Goal: Communication & Community: Share content

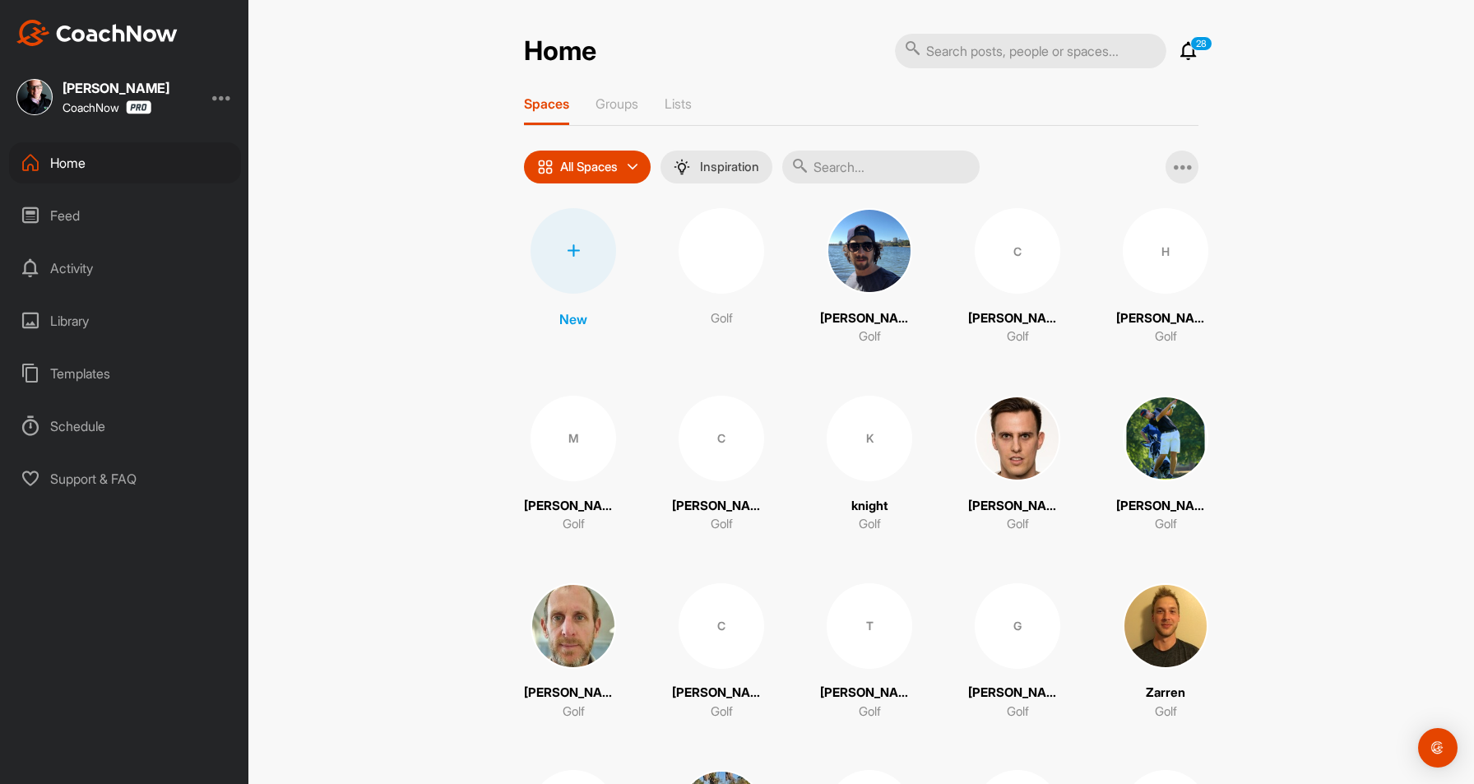
click at [975, 57] on input "text" at bounding box center [1030, 51] width 271 height 35
type input "antal"
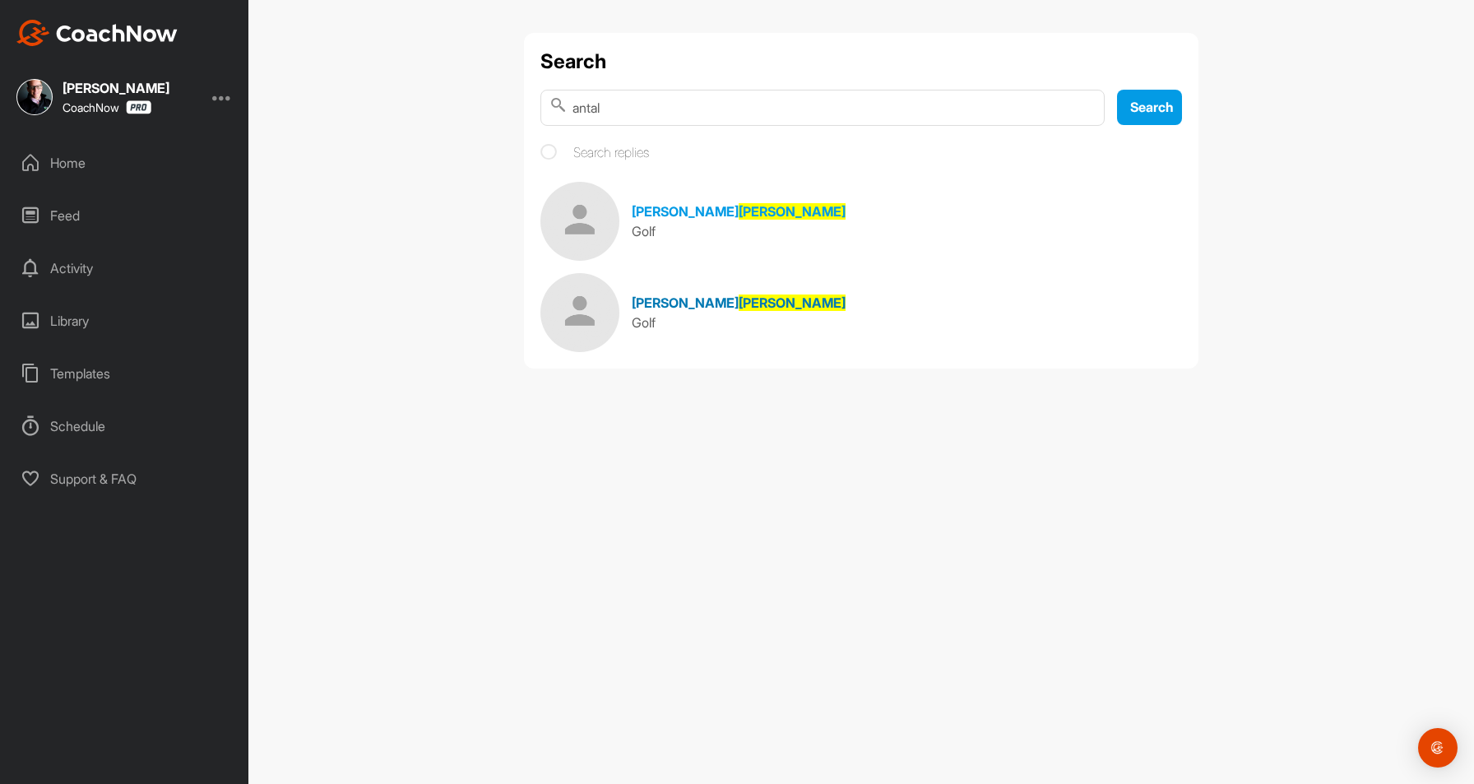
click at [582, 326] on img at bounding box center [579, 312] width 79 height 79
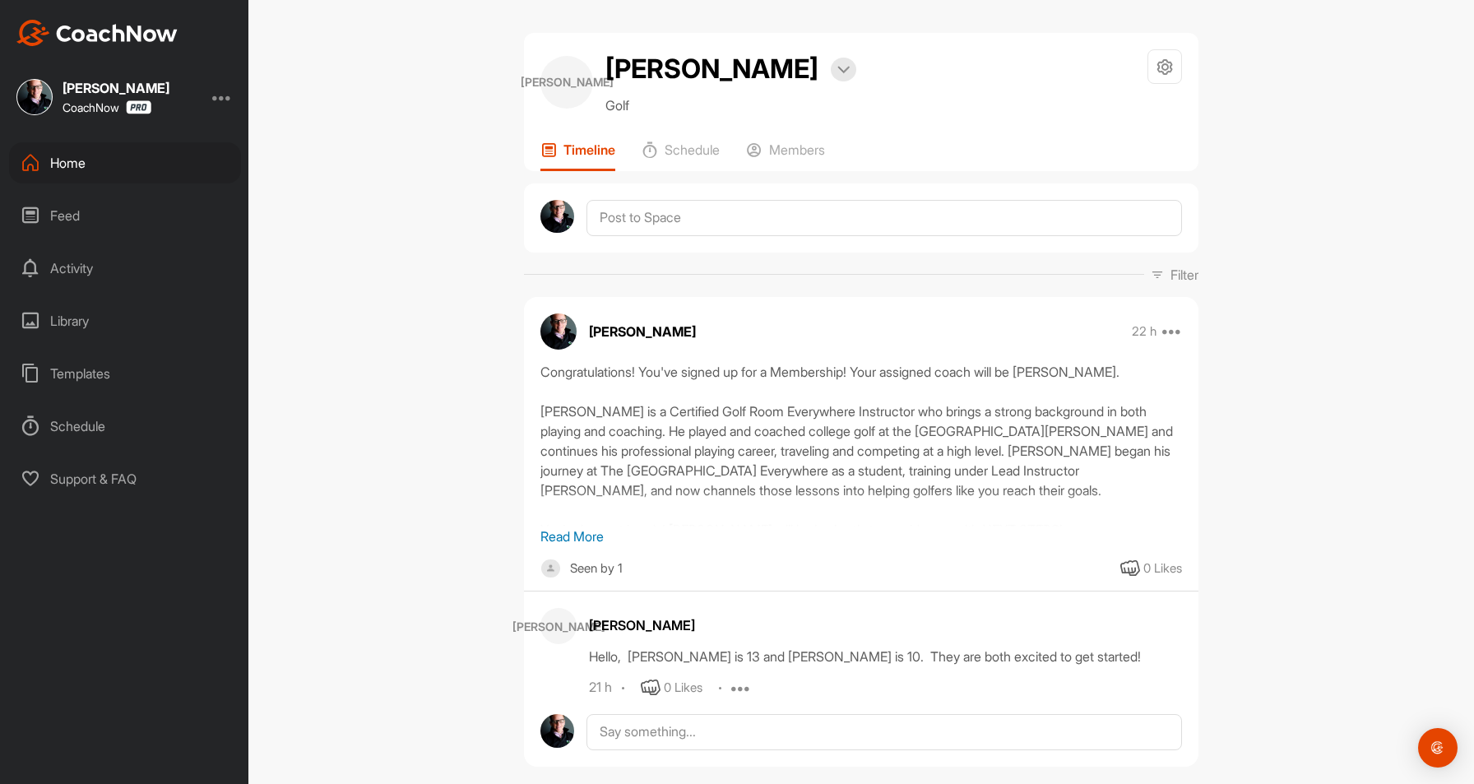
scroll to position [33, 0]
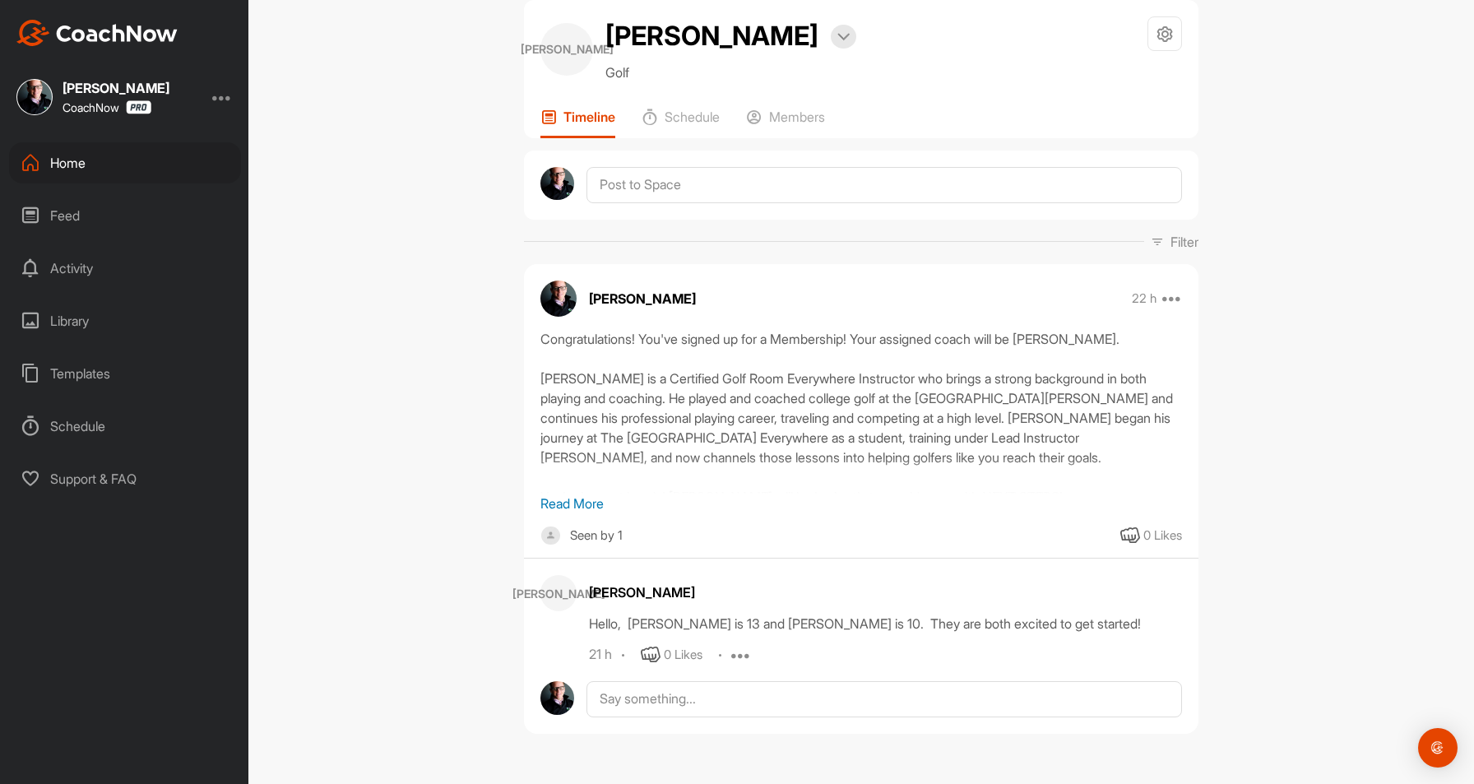
click at [558, 497] on p "Read More" at bounding box center [861, 504] width 642 height 20
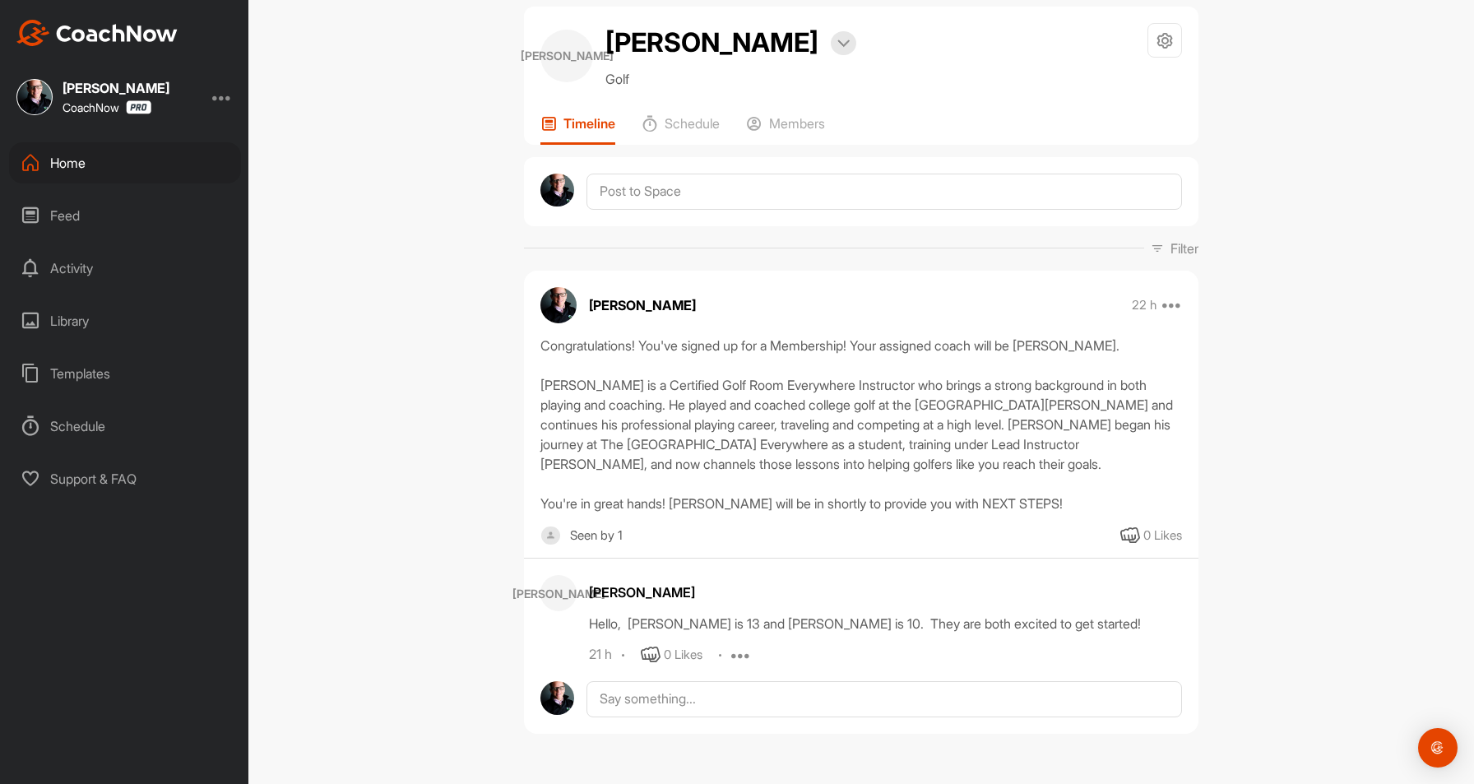
scroll to position [26, 0]
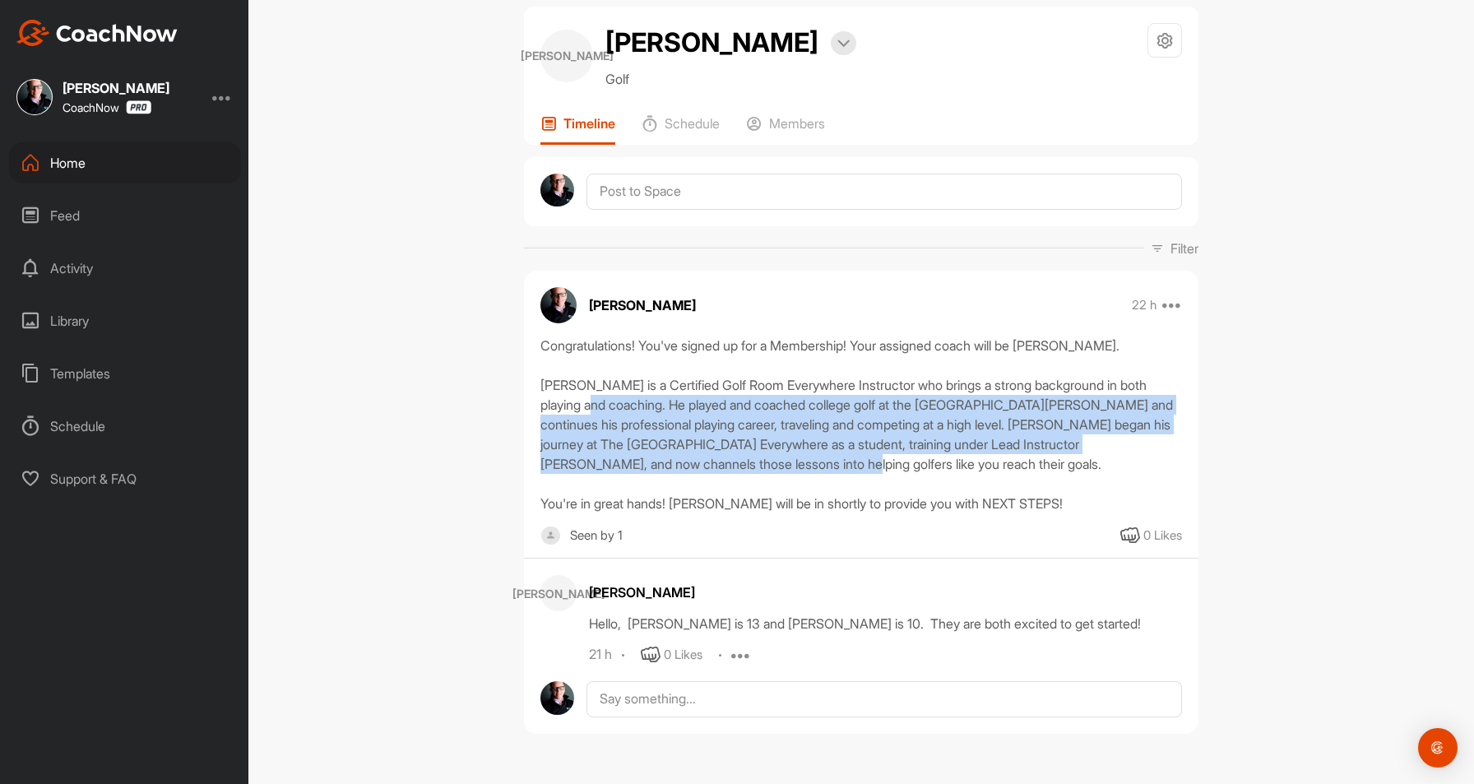
drag, startPoint x: 596, startPoint y: 409, endPoint x: 791, endPoint y: 468, distance: 203.7
click at [791, 468] on div "Congratulations! You've signed up for a Membership! Your assigned coach will be…" at bounding box center [861, 425] width 642 height 178
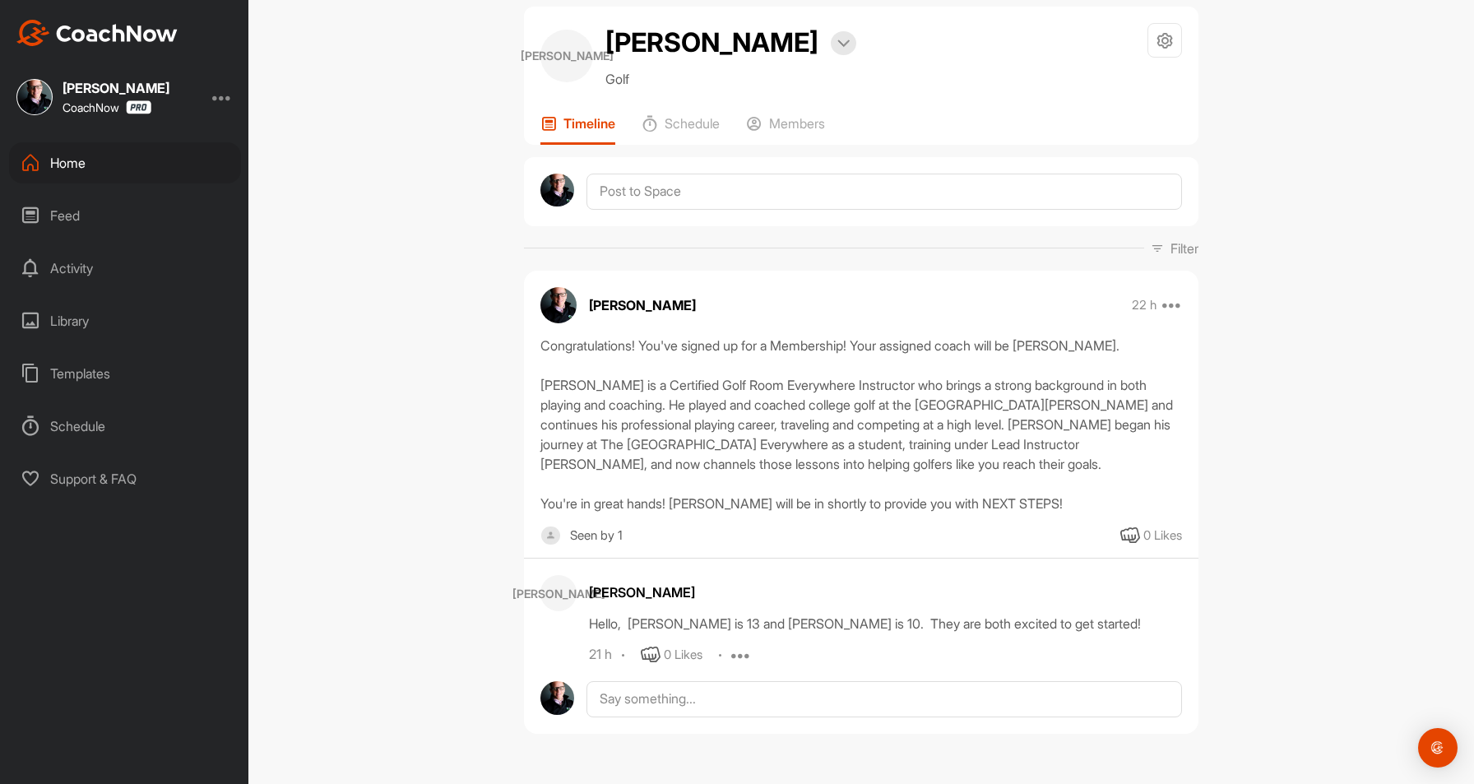
click at [911, 470] on div "Congratulations! You've signed up for a Membership! Your assigned coach will be…" at bounding box center [861, 425] width 642 height 178
click at [809, 141] on div "Members" at bounding box center [785, 130] width 79 height 30
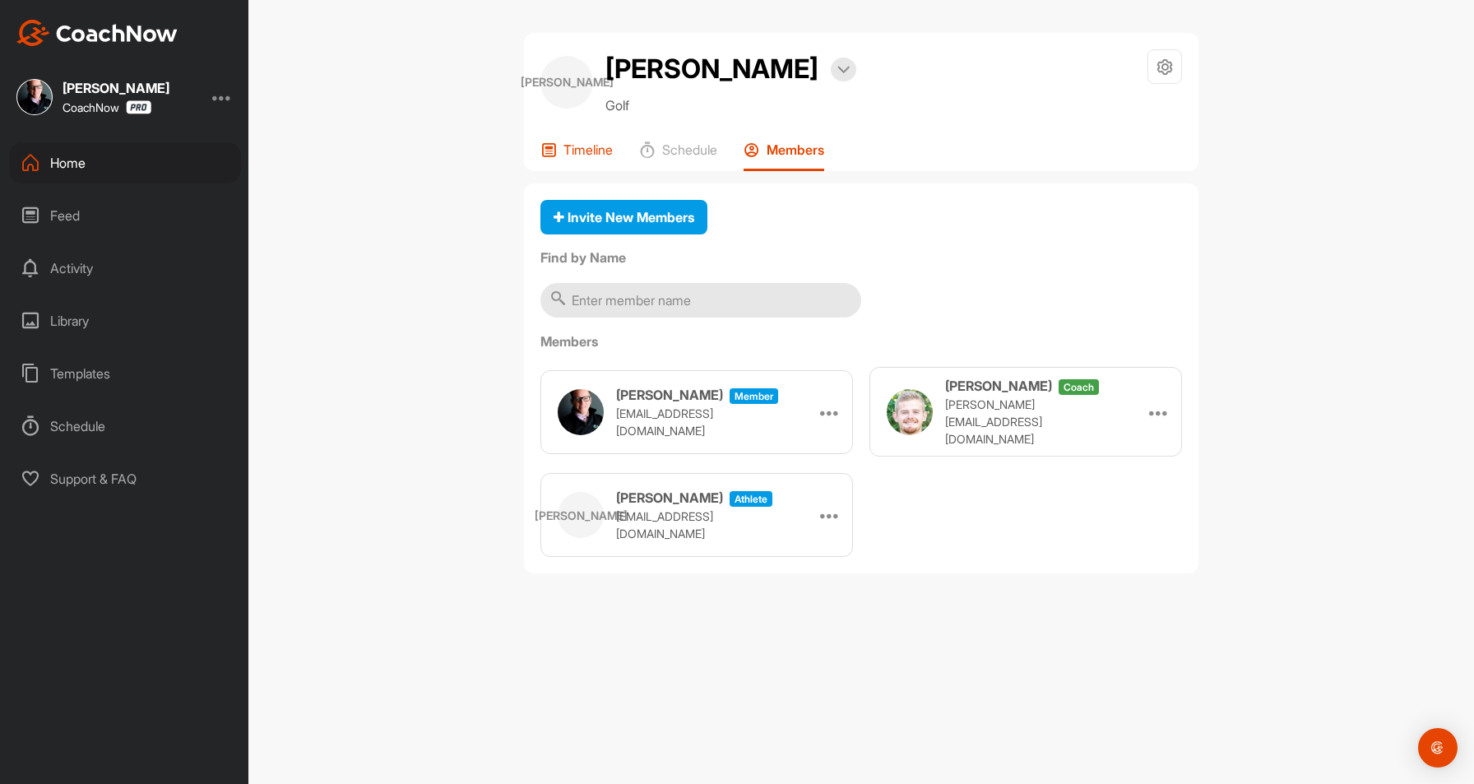
click at [569, 159] on div "Timeline" at bounding box center [576, 156] width 72 height 30
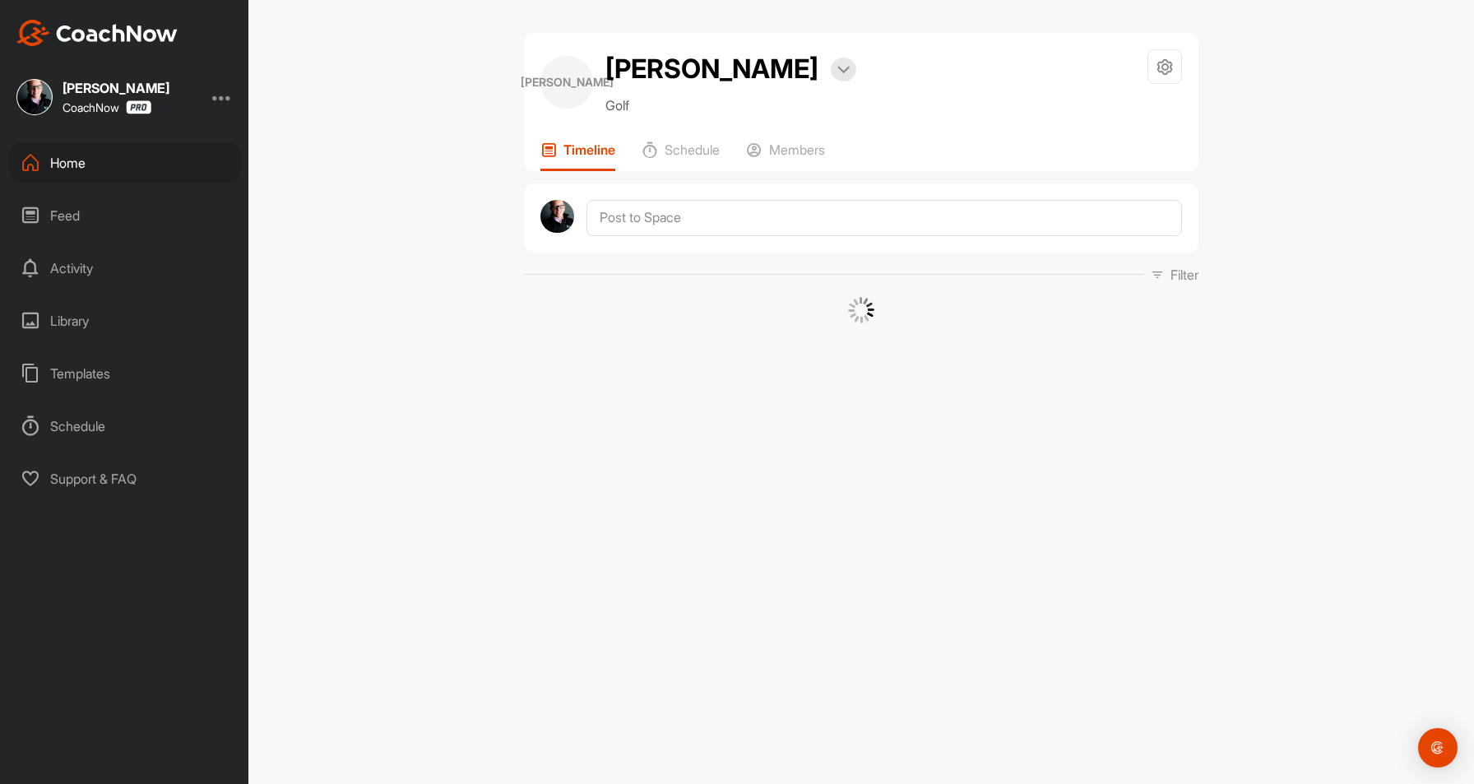
click at [579, 155] on p "Timeline" at bounding box center [589, 149] width 52 height 16
click at [591, 149] on p "Timeline" at bounding box center [589, 149] width 52 height 16
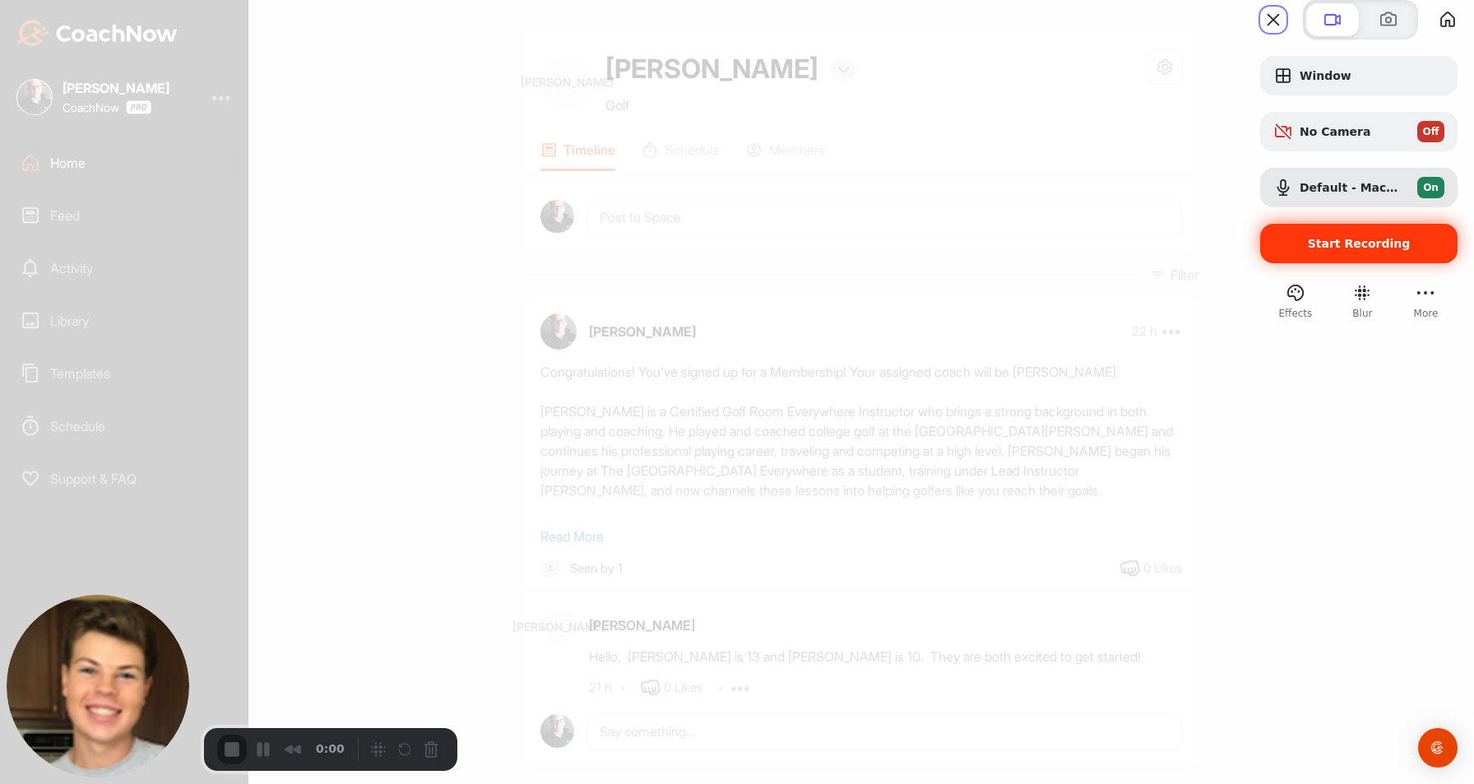
click at [1280, 262] on div "Start Recording" at bounding box center [1358, 243] width 197 height 39
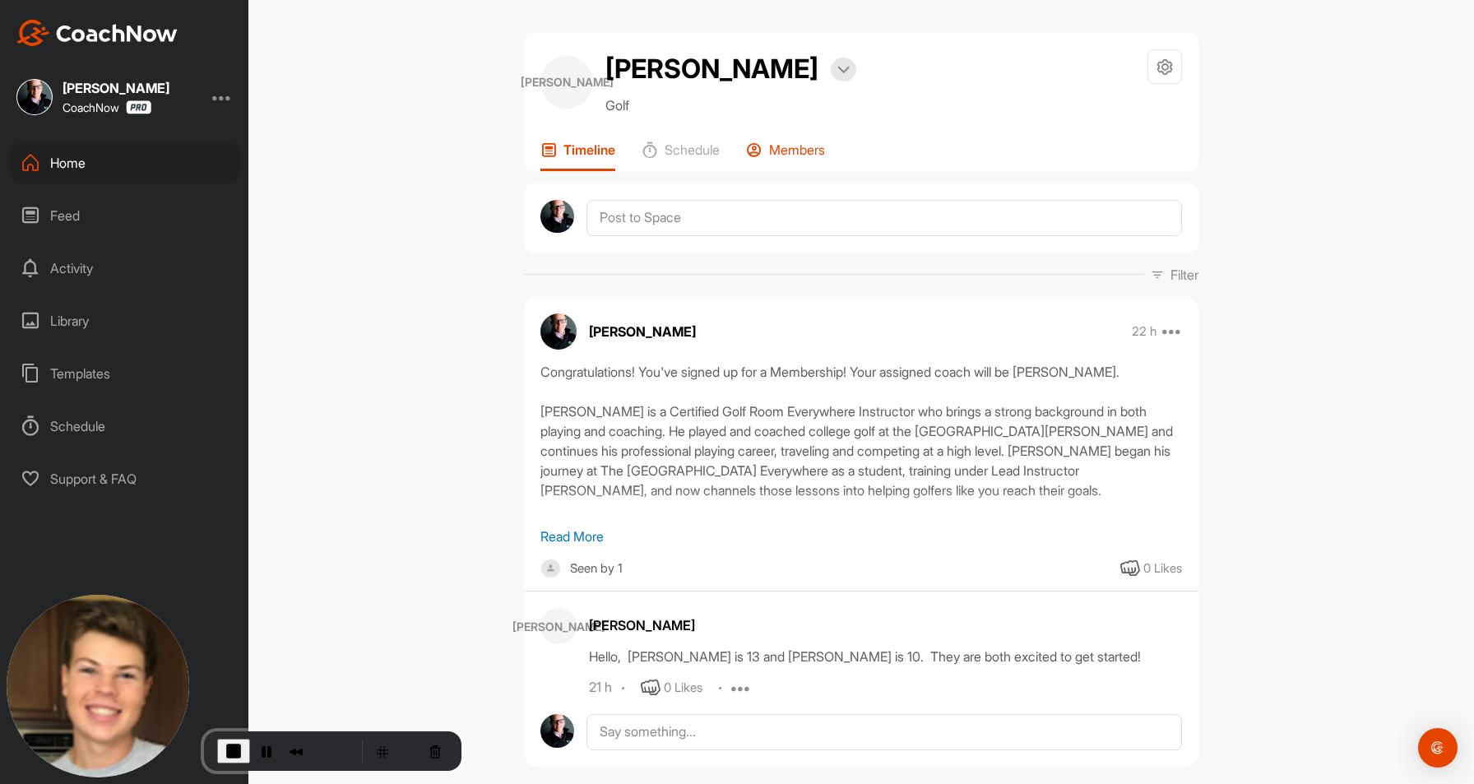
click at [795, 147] on p "Members" at bounding box center [797, 149] width 56 height 16
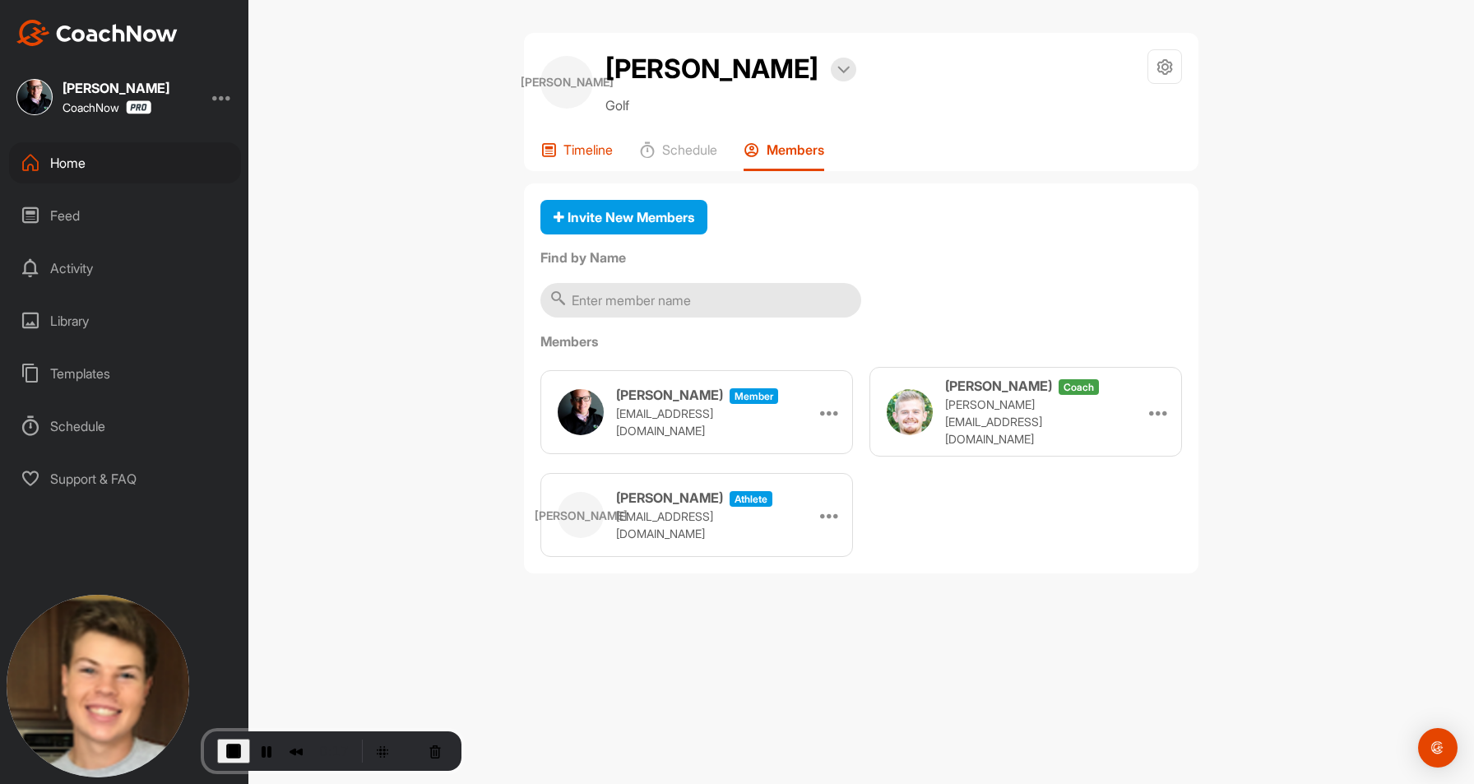
click at [577, 151] on p "Timeline" at bounding box center [587, 149] width 49 height 16
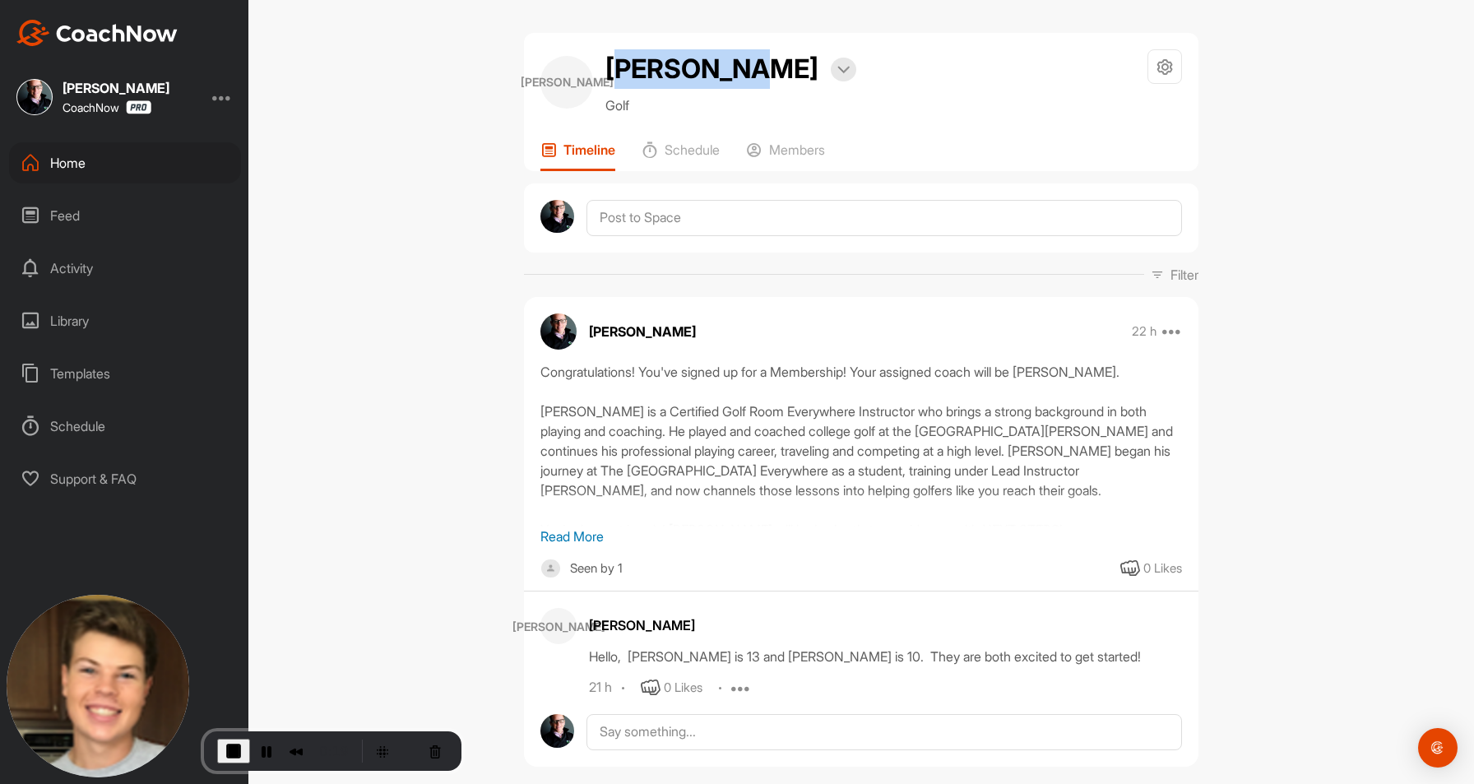
drag, startPoint x: 611, startPoint y: 71, endPoint x: 726, endPoint y: 67, distance: 115.2
click at [726, 67] on h2 "[PERSON_NAME]" at bounding box center [711, 68] width 213 height 39
click at [730, 75] on h2 "[PERSON_NAME]" at bounding box center [711, 68] width 213 height 39
drag, startPoint x: 731, startPoint y: 76, endPoint x: 603, endPoint y: 72, distance: 128.4
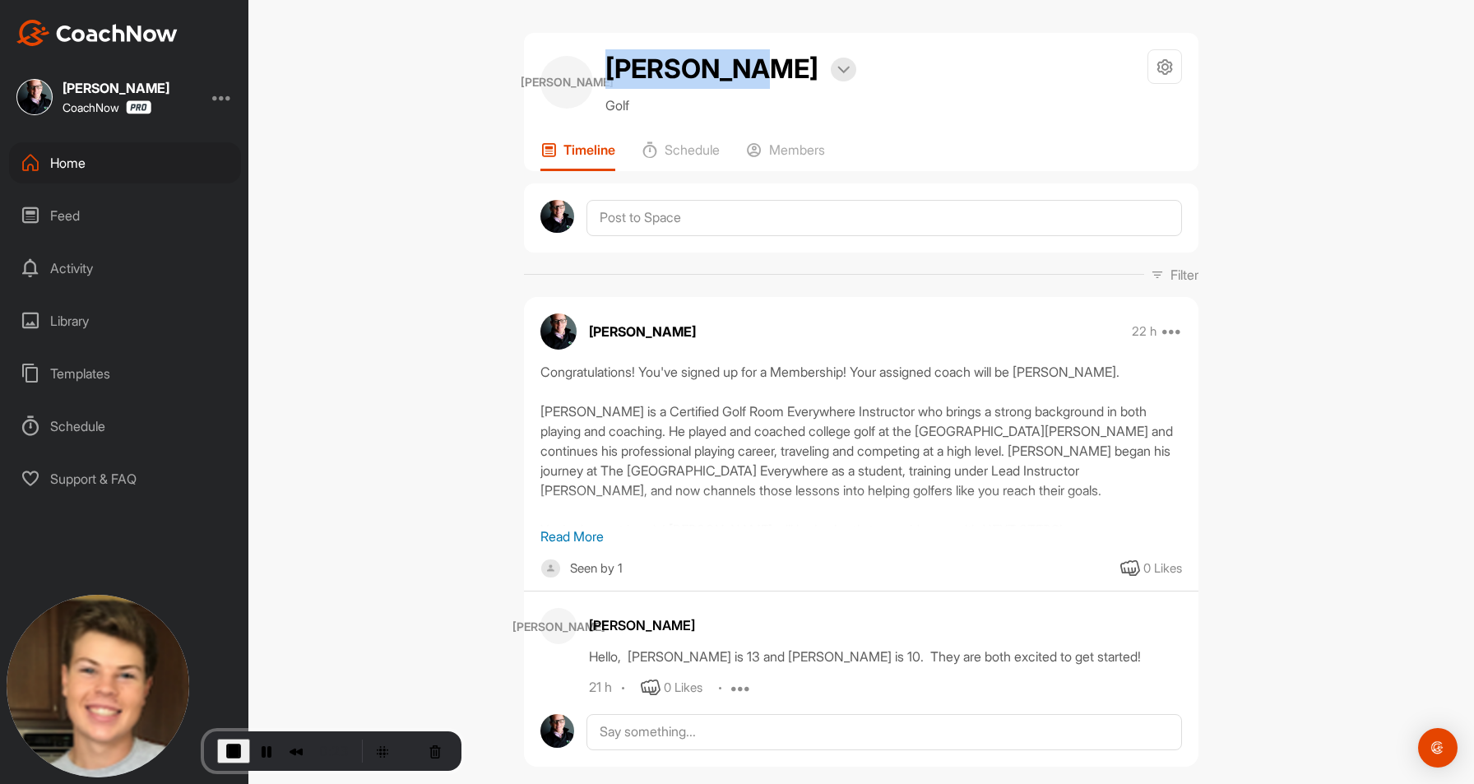
click at [605, 72] on div "[PERSON_NAME] Bookings" at bounding box center [730, 68] width 251 height 39
click at [605, 72] on h2 "[PERSON_NAME]" at bounding box center [711, 68] width 213 height 39
drag, startPoint x: 608, startPoint y: 70, endPoint x: 733, endPoint y: 73, distance: 125.1
click at [733, 73] on div "[PERSON_NAME] Bookings" at bounding box center [730, 68] width 251 height 39
click at [730, 63] on h2 "[PERSON_NAME]" at bounding box center [711, 68] width 213 height 39
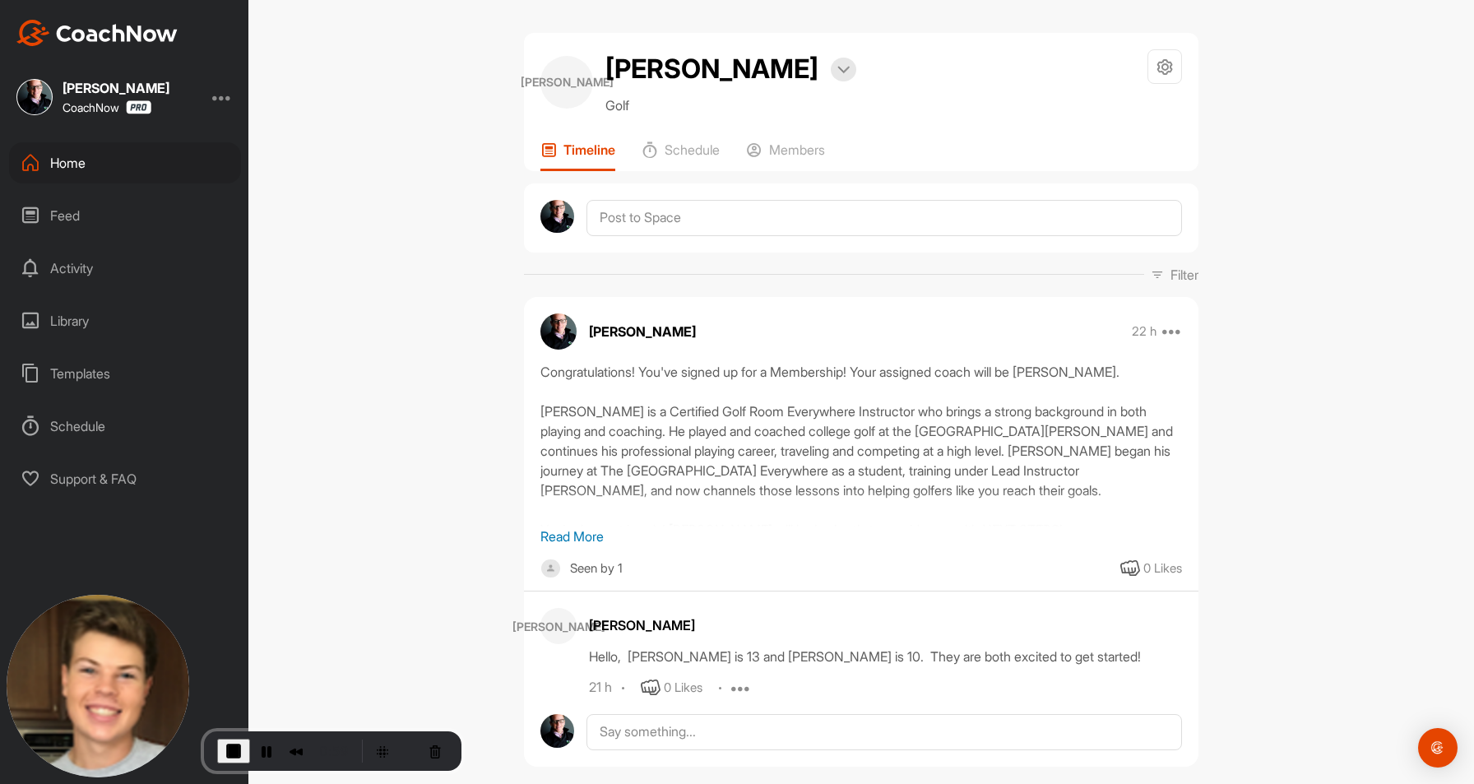
click at [141, 164] on div "Home" at bounding box center [125, 162] width 232 height 41
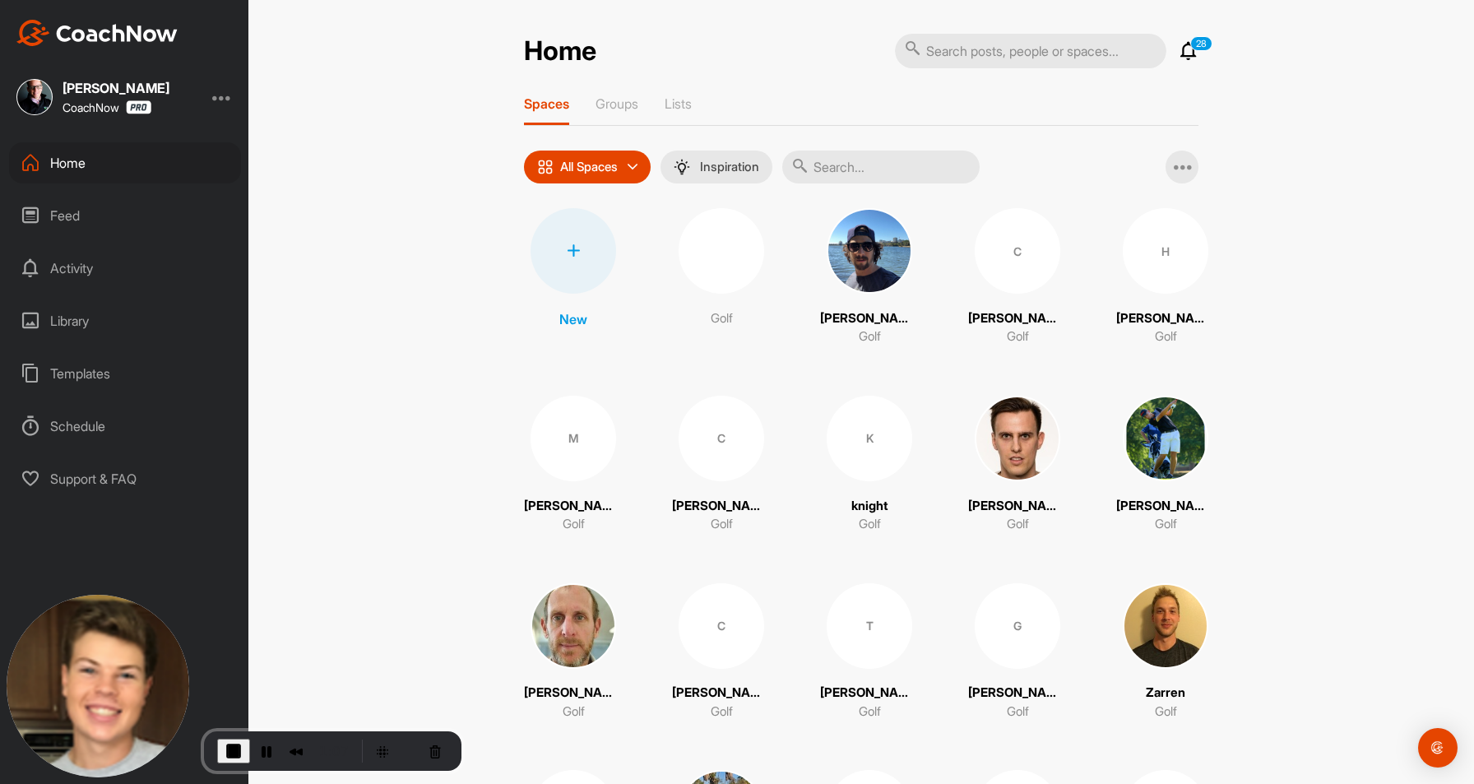
click at [966, 53] on input "text" at bounding box center [1030, 51] width 271 height 35
type input "[PERSON_NAME]"
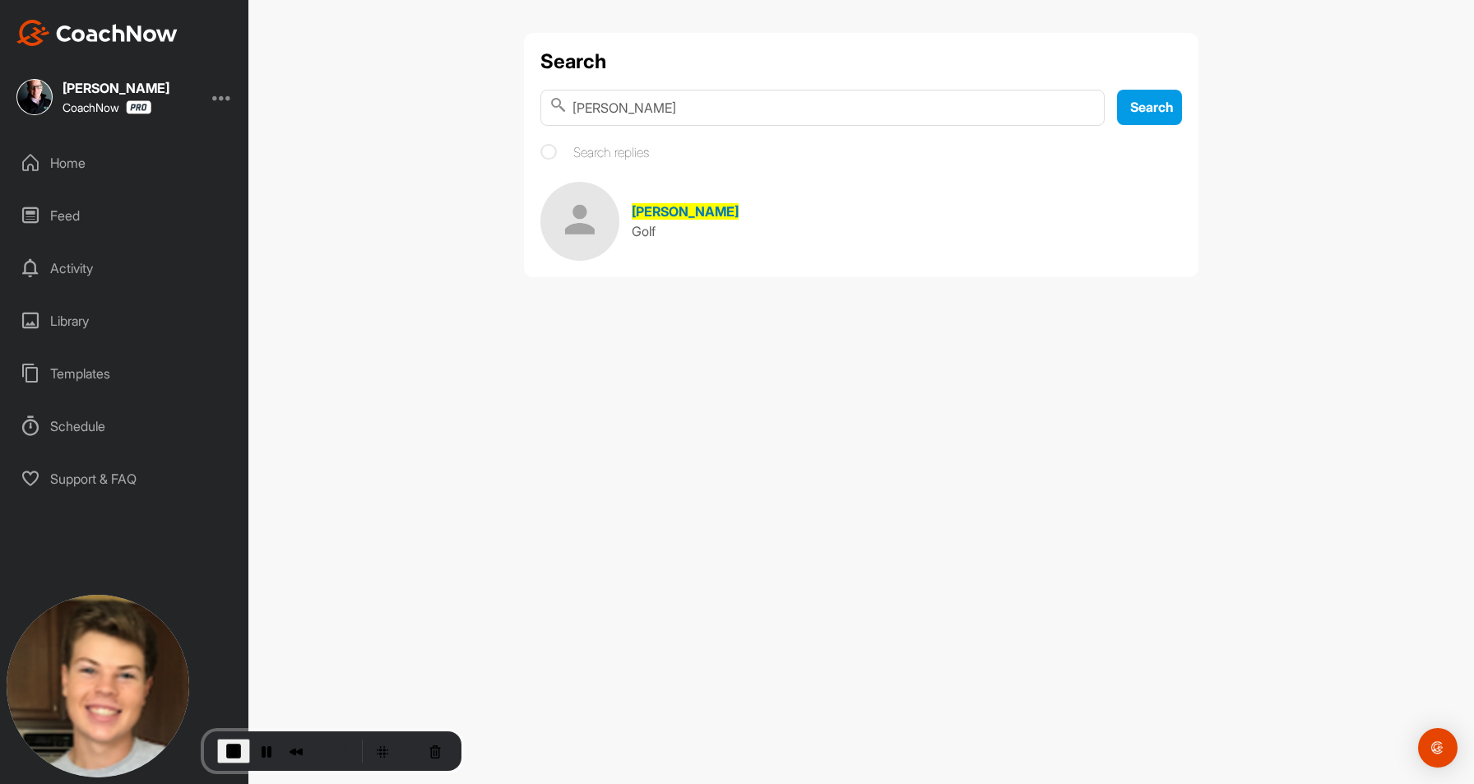
click at [589, 229] on img at bounding box center [579, 221] width 79 height 79
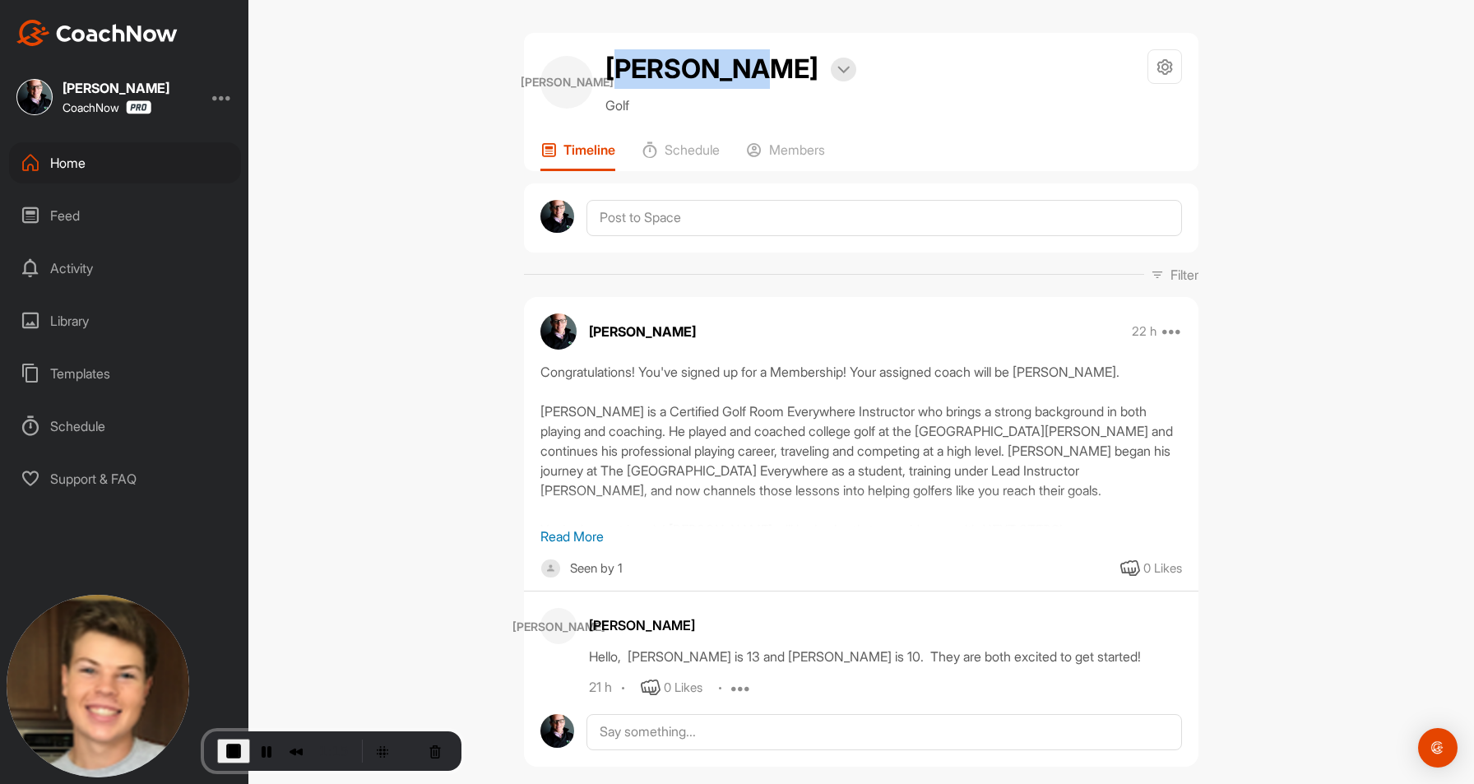
drag, startPoint x: 729, startPoint y: 69, endPoint x: 607, endPoint y: 70, distance: 121.7
click at [607, 70] on h2 "[PERSON_NAME]" at bounding box center [711, 68] width 213 height 39
click at [643, 221] on textarea at bounding box center [883, 218] width 595 height 36
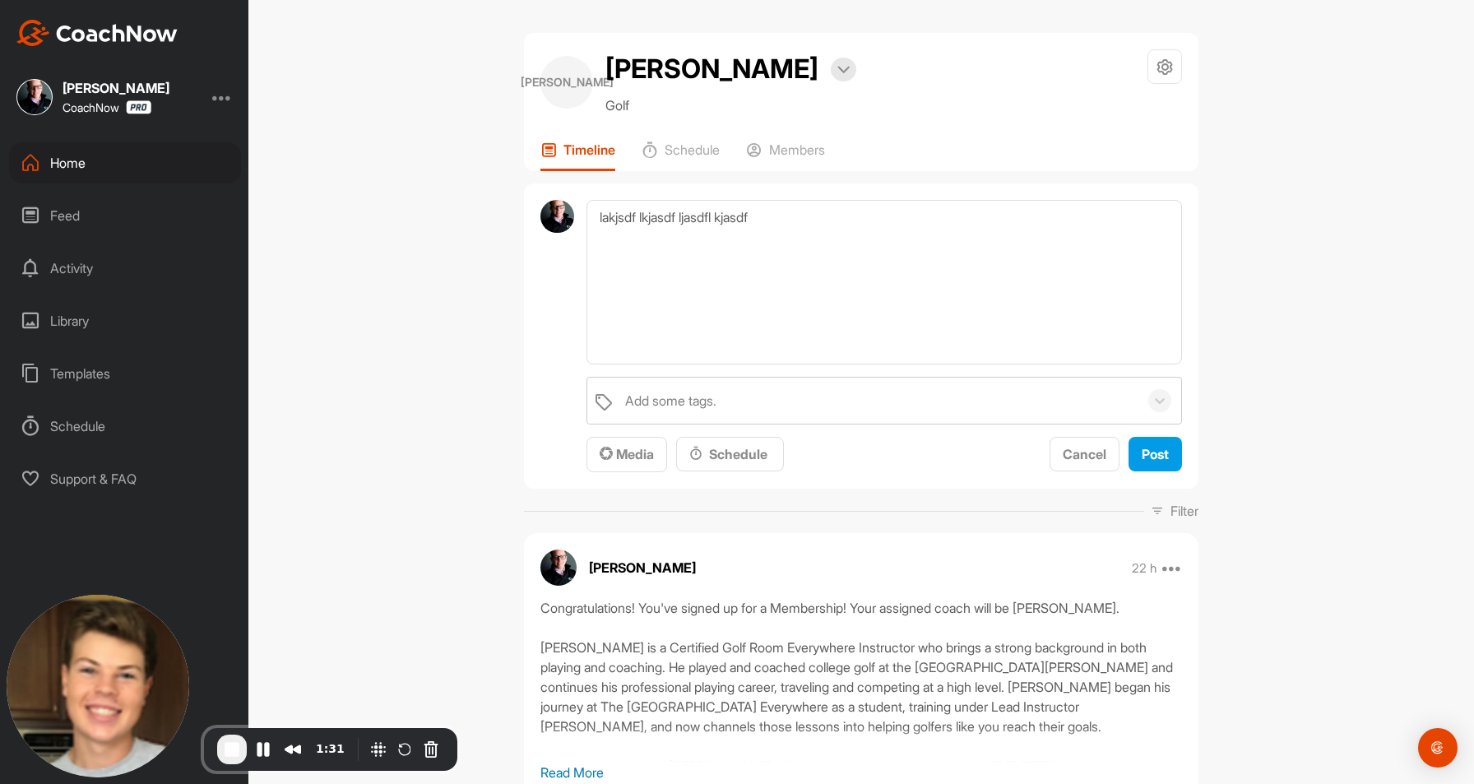
type textarea "lakjsdf lkjasdf ljasdfl kjasdf"
click at [646, 226] on textarea "lakjsdf lkjasdf ljasdfl kjasdf" at bounding box center [883, 282] width 595 height 165
click at [614, 459] on span "Media" at bounding box center [627, 454] width 54 height 16
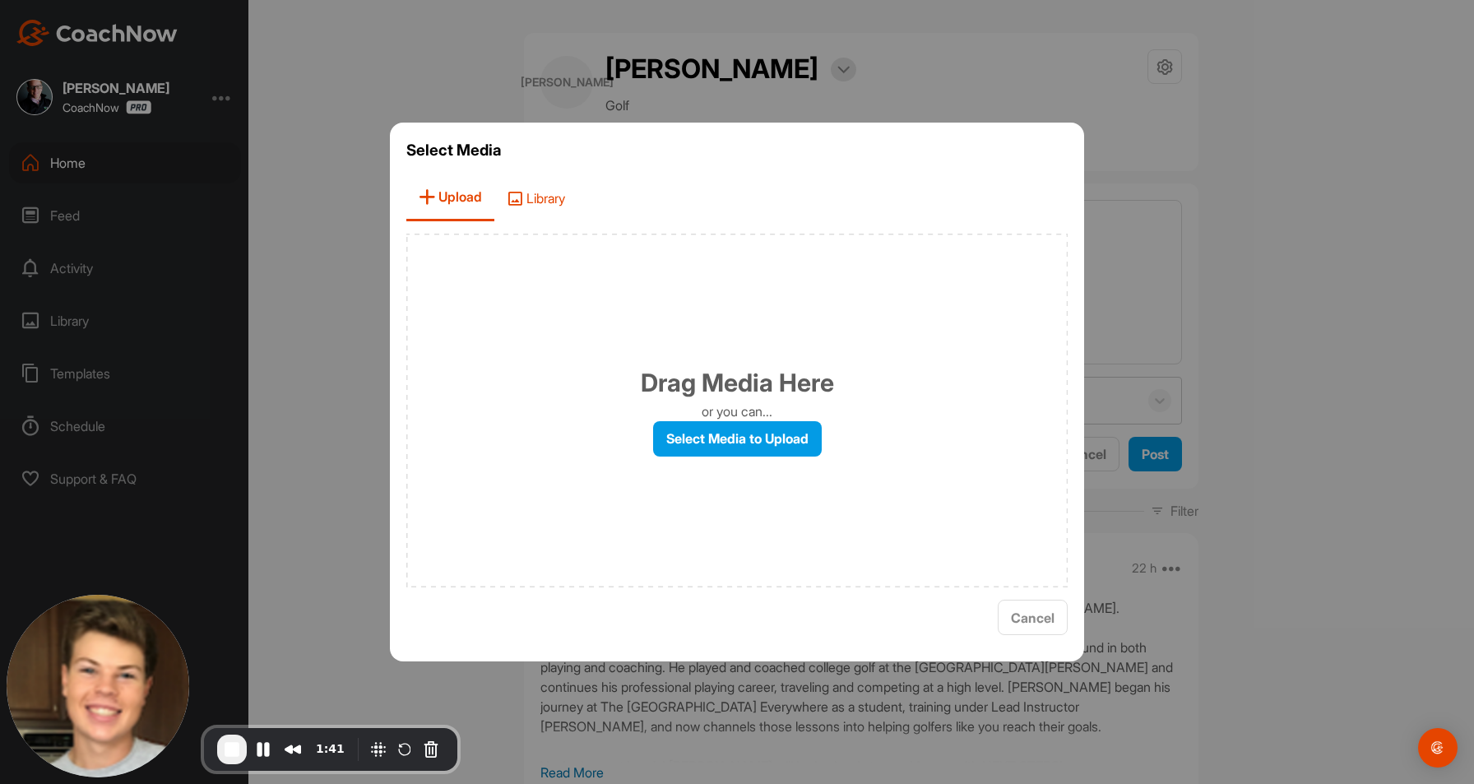
click at [550, 206] on span "Library" at bounding box center [535, 197] width 83 height 47
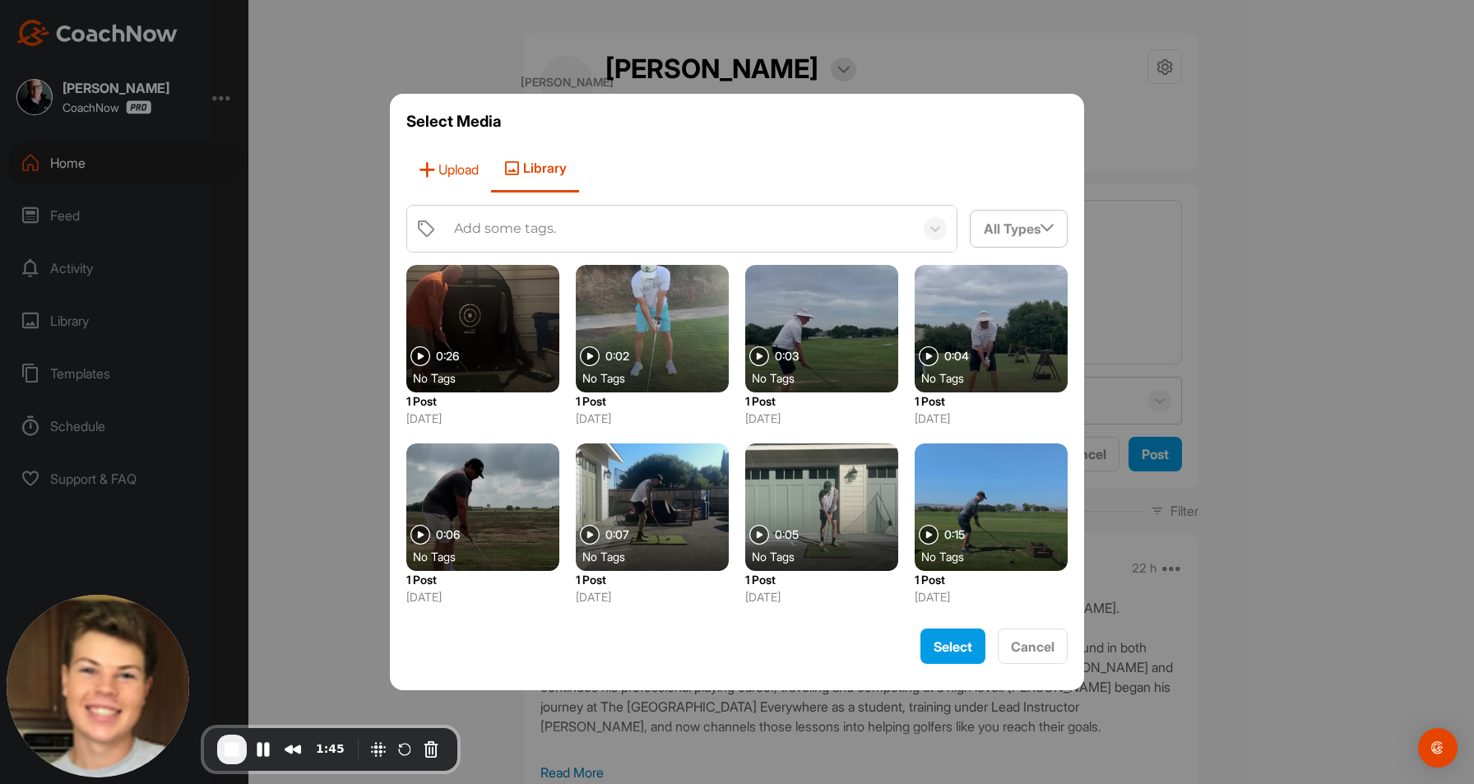
click at [444, 178] on span "Upload" at bounding box center [448, 169] width 85 height 47
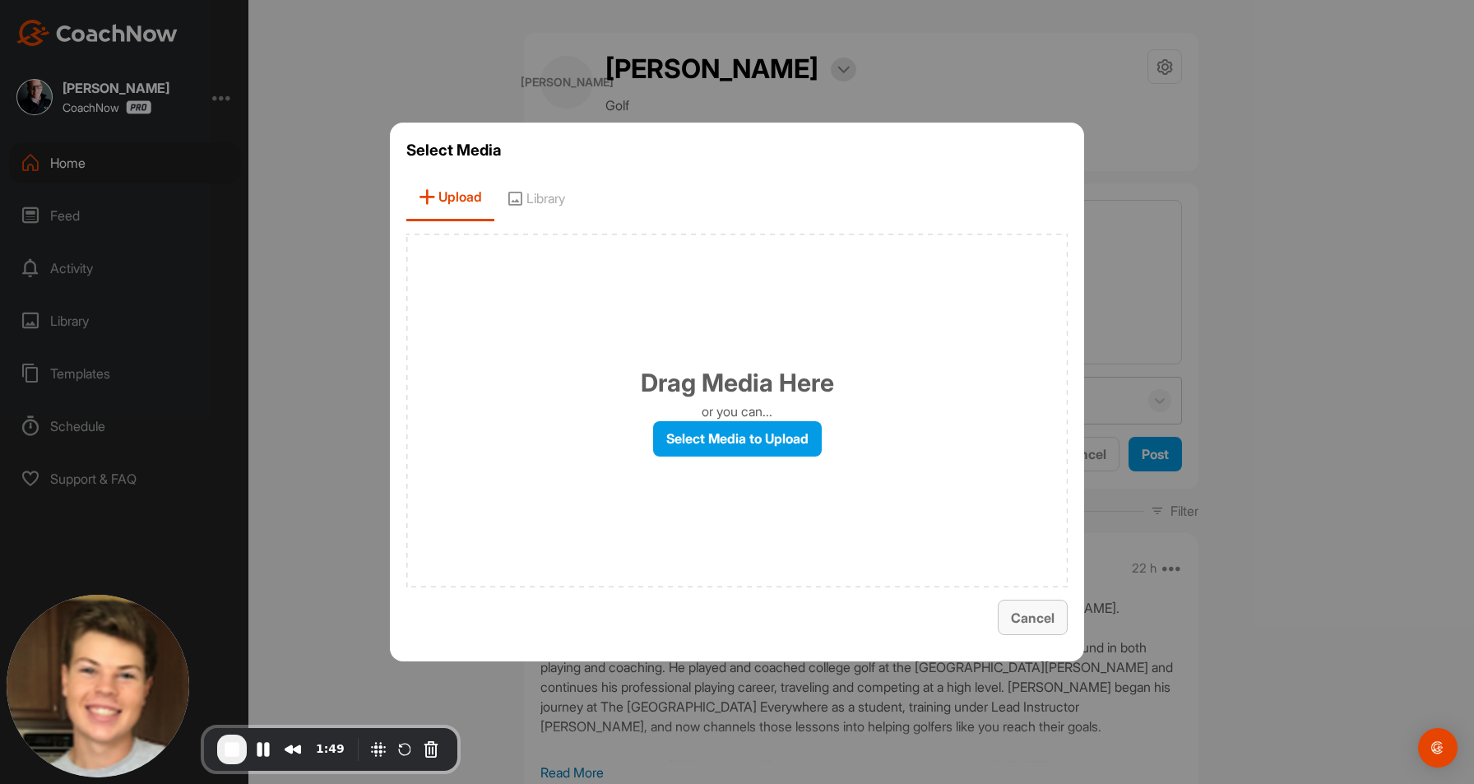
click at [1029, 605] on button "Cancel" at bounding box center [1033, 617] width 70 height 35
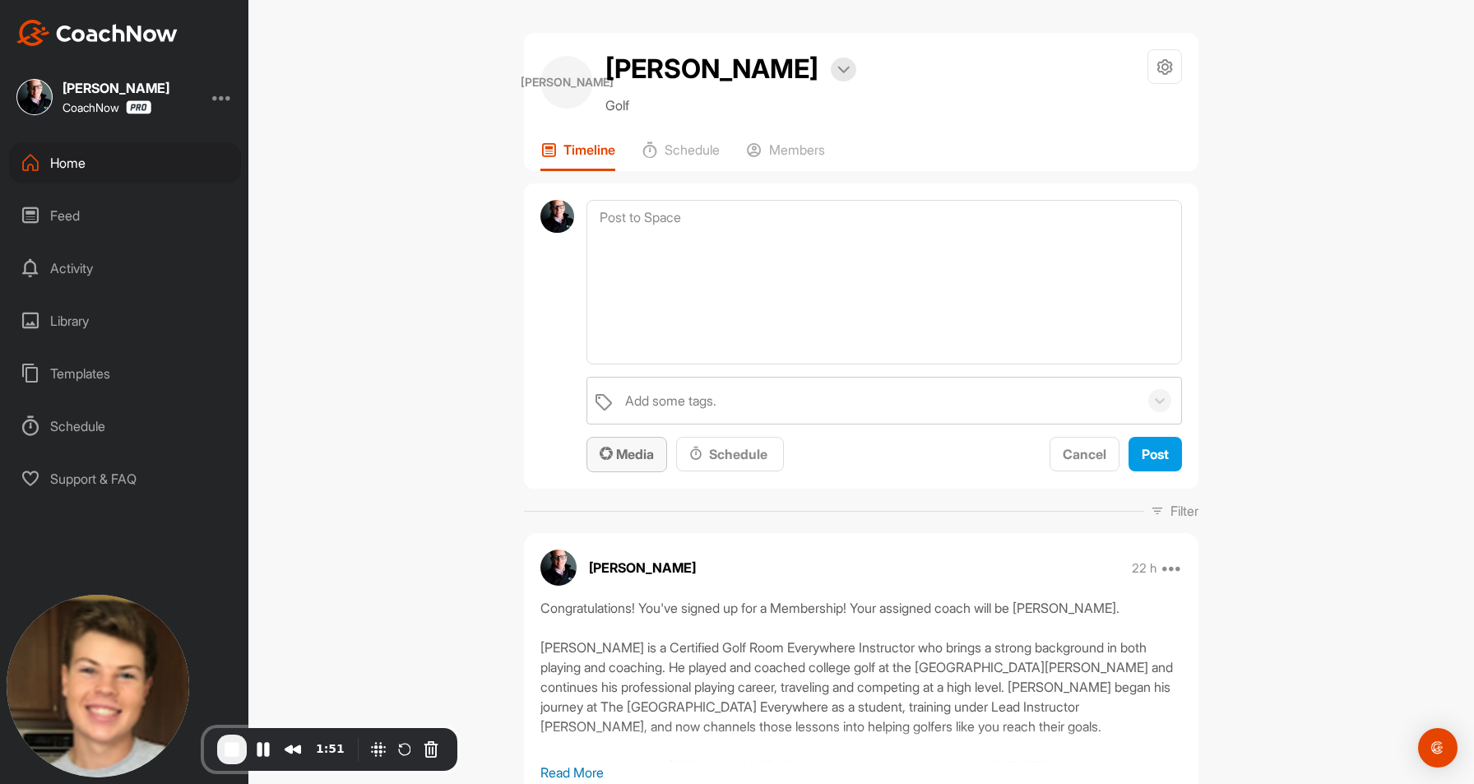
click at [631, 451] on span "Media" at bounding box center [627, 454] width 54 height 16
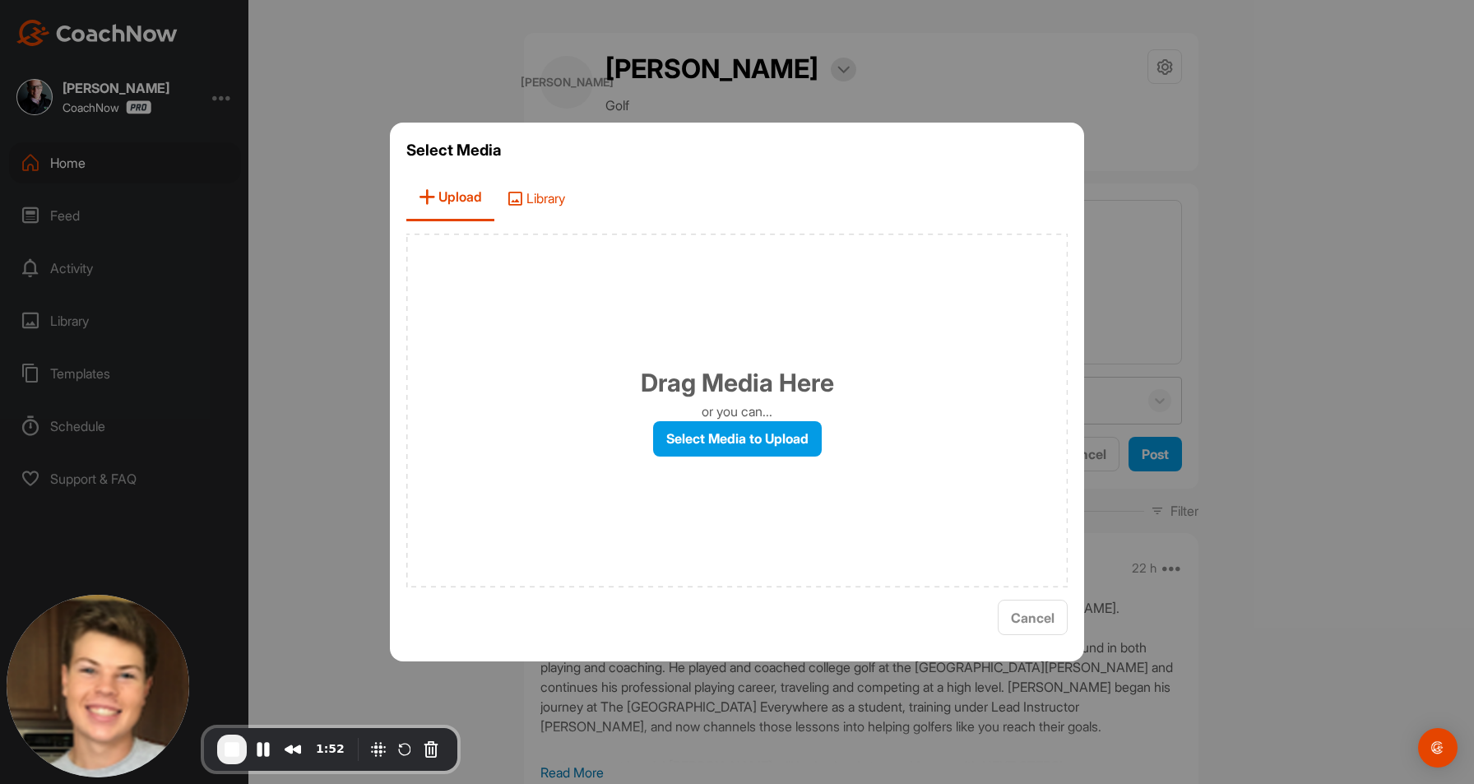
click at [537, 197] on span "Library" at bounding box center [535, 197] width 83 height 47
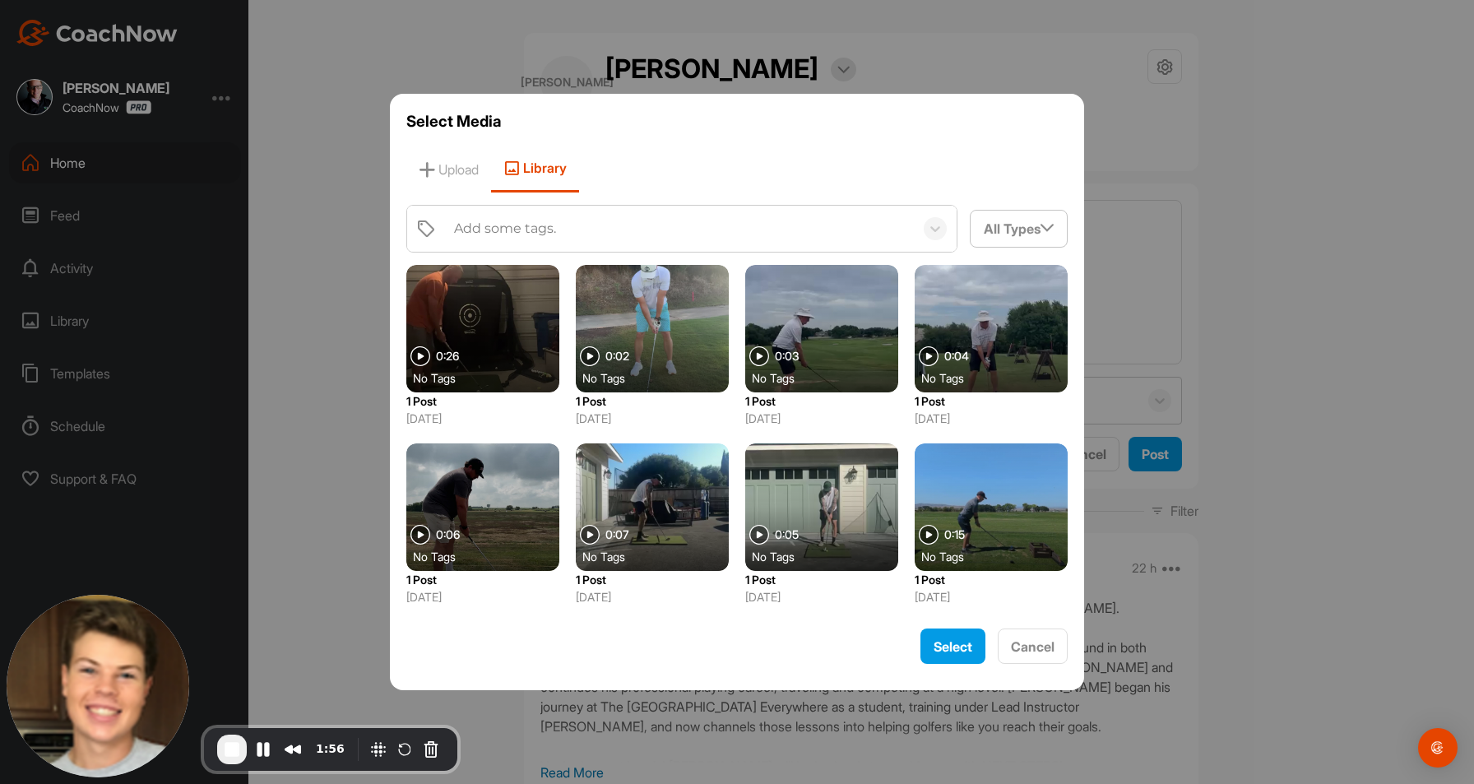
click at [759, 226] on div "Add some tags." at bounding box center [680, 229] width 468 height 46
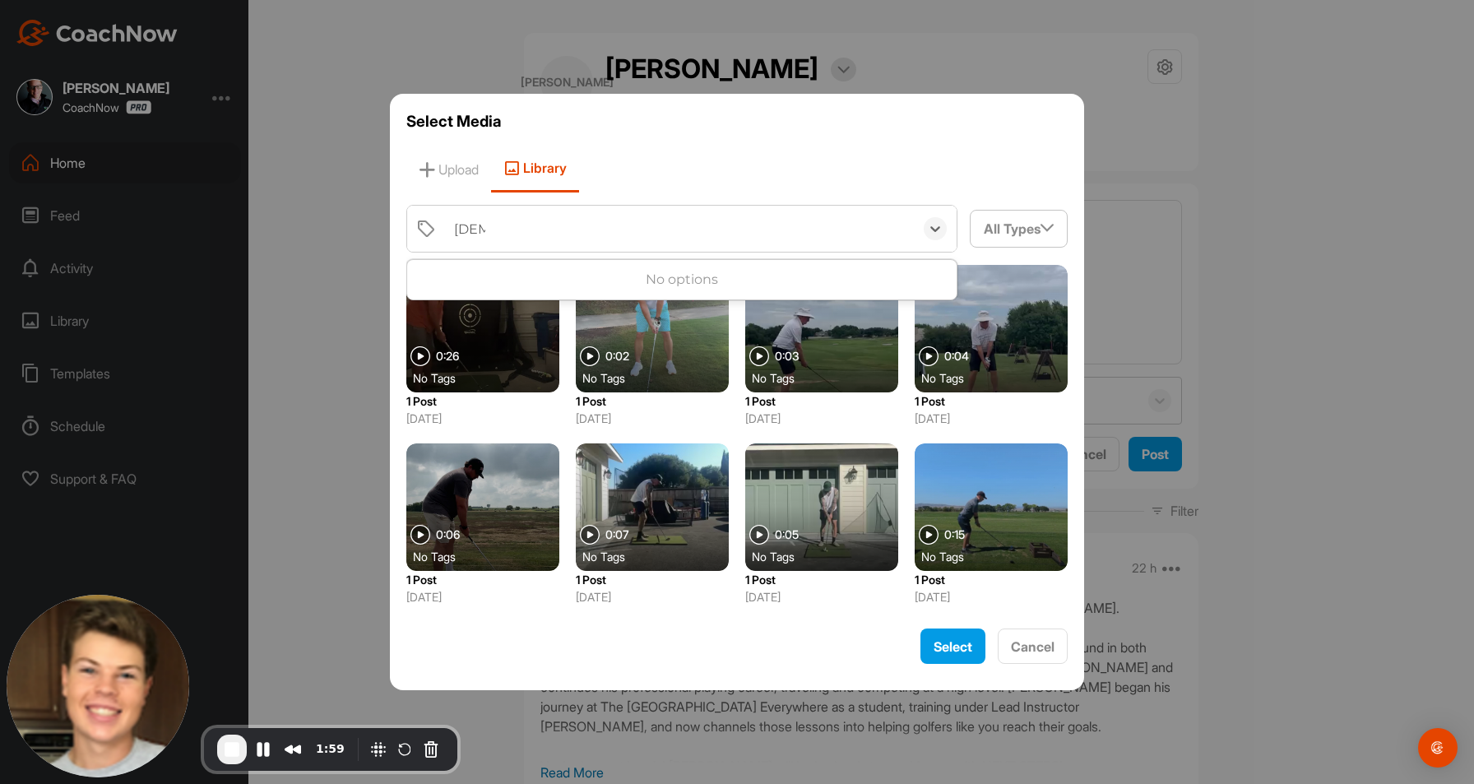
type input "prea"
click at [516, 234] on div "prea" at bounding box center [680, 229] width 468 height 46
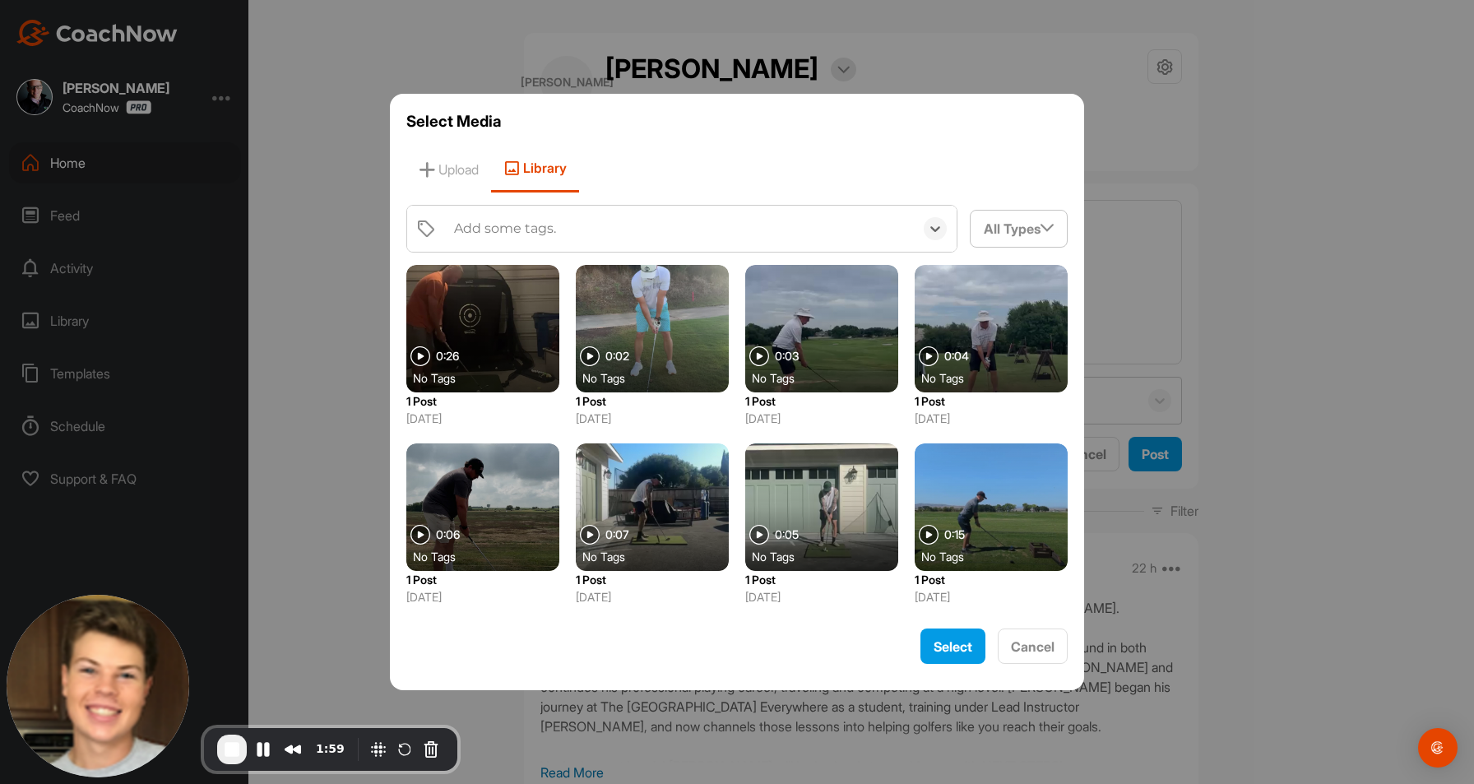
click at [516, 234] on div "Add some tags." at bounding box center [505, 229] width 102 height 20
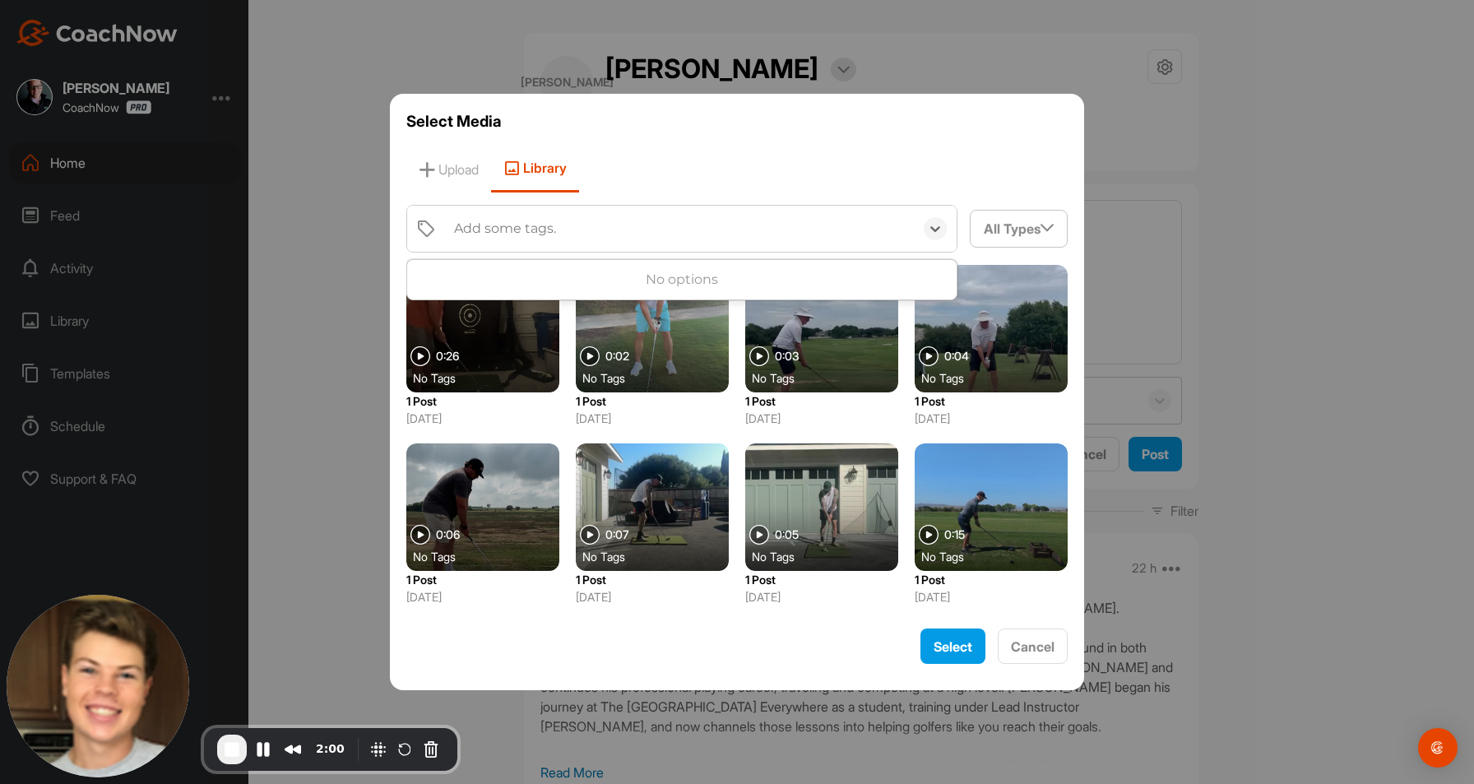
click at [679, 156] on div "Upload Library" at bounding box center [736, 169] width 661 height 47
click at [938, 201] on div "Select Media Upload Library 0 results available. Use Up and Down to choose opti…" at bounding box center [737, 392] width 694 height 596
click at [1027, 174] on div "Upload Library" at bounding box center [736, 169] width 661 height 47
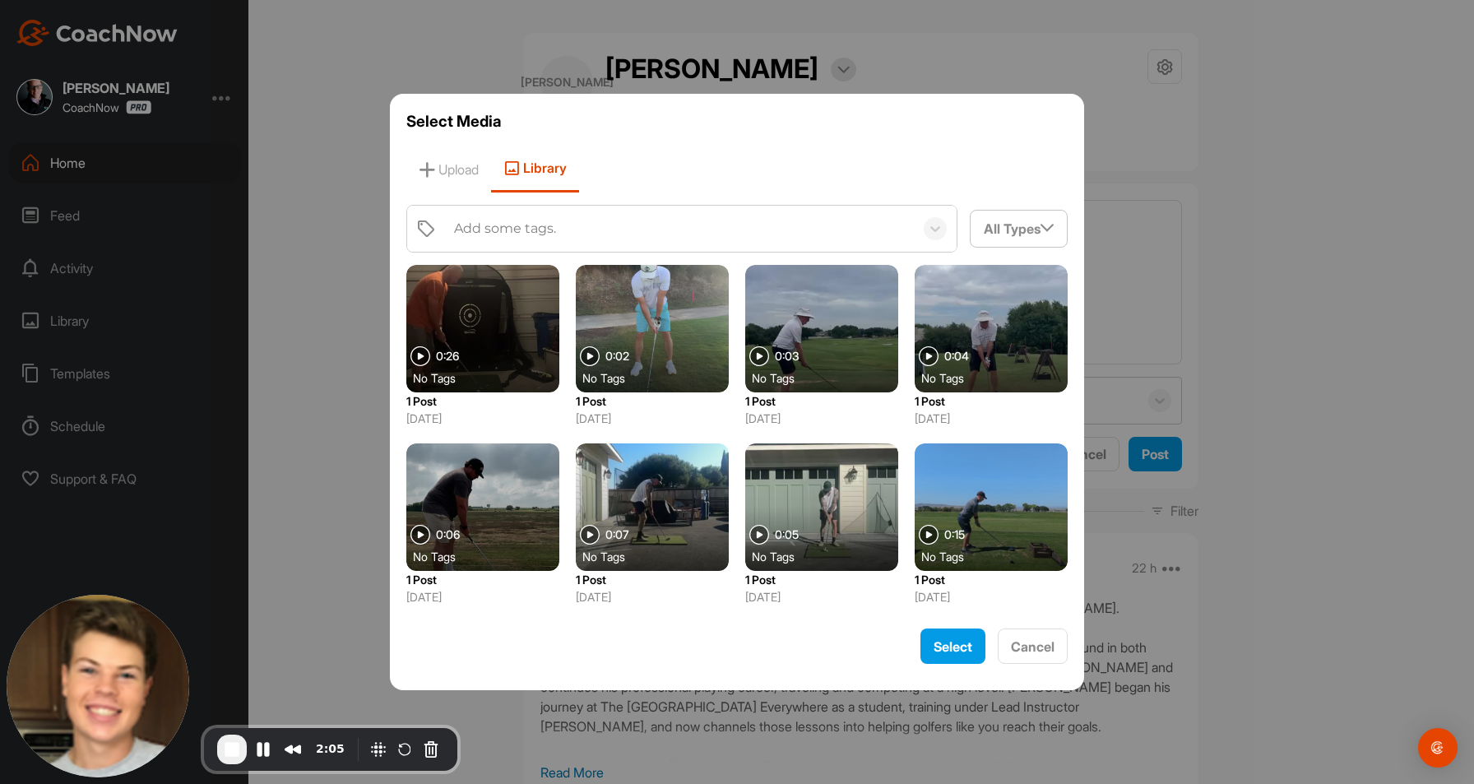
click at [620, 349] on div "0:02" at bounding box center [604, 356] width 49 height 20
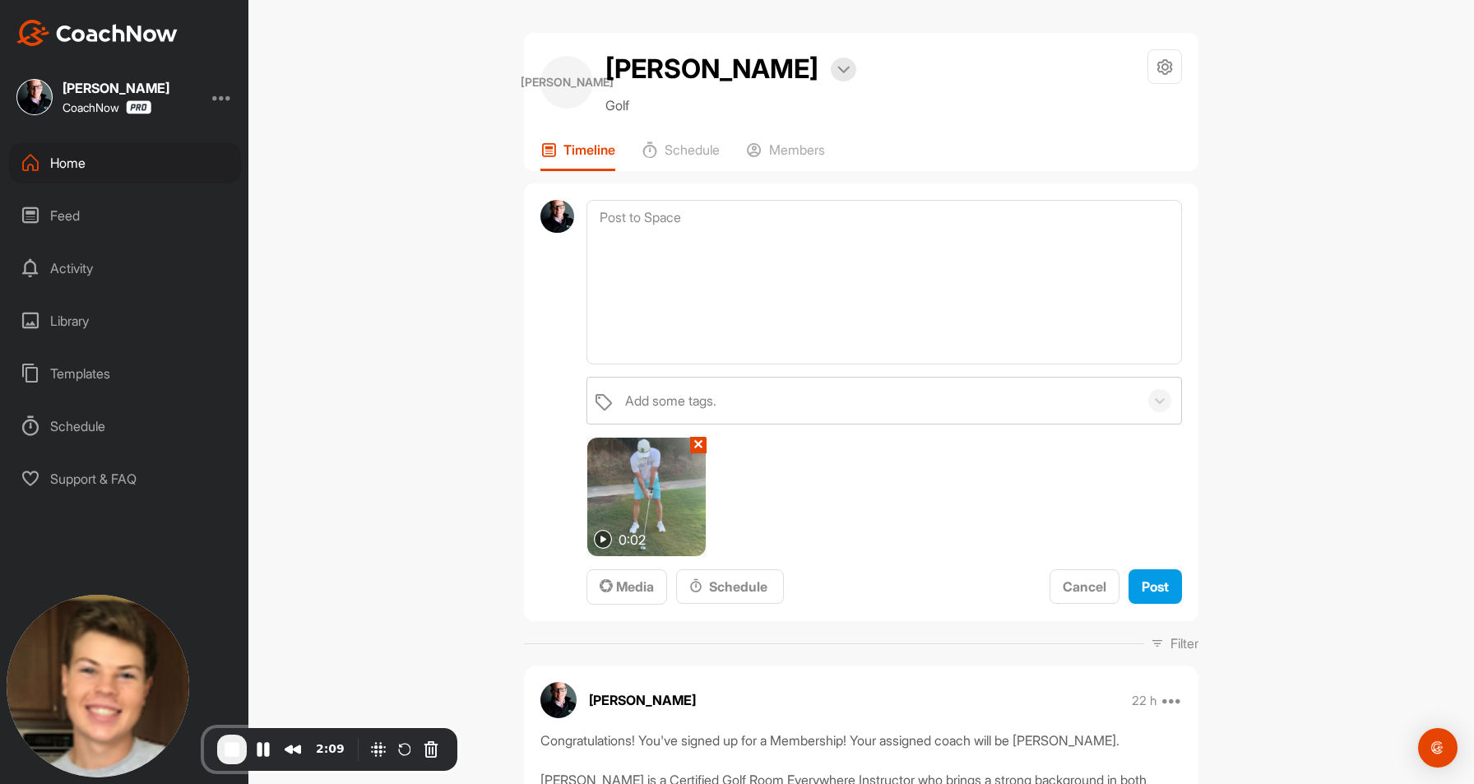
click at [692, 445] on button "✕" at bounding box center [698, 445] width 16 height 16
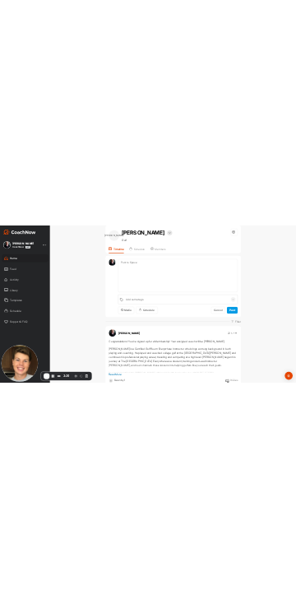
scroll to position [2, 0]
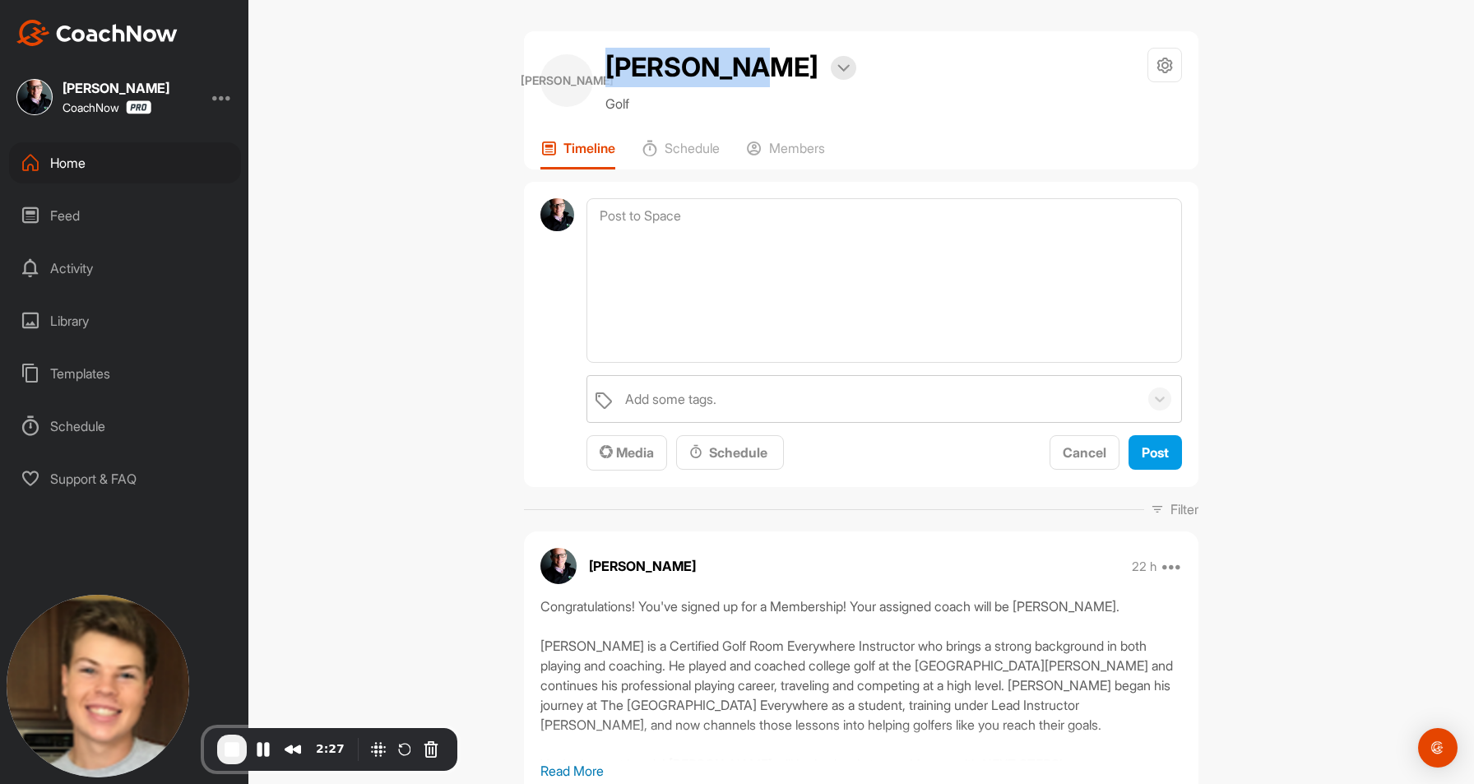
drag, startPoint x: 599, startPoint y: 70, endPoint x: 733, endPoint y: 75, distance: 134.2
click at [733, 75] on div "[PERSON_NAME] Bookings" at bounding box center [730, 67] width 251 height 39
click at [105, 161] on div "Home" at bounding box center [125, 162] width 232 height 41
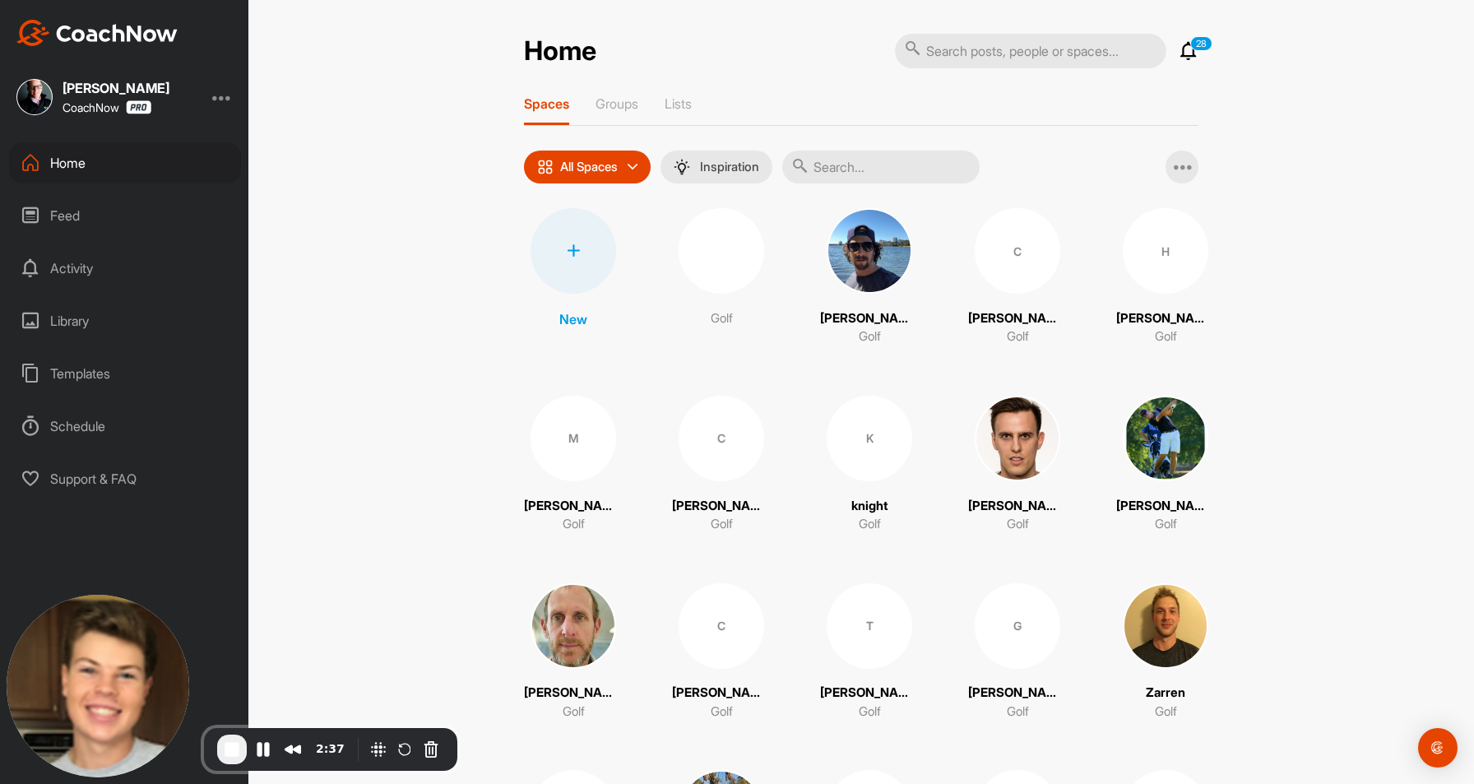
click at [1007, 57] on input "text" at bounding box center [1030, 51] width 271 height 35
type input "[PERSON_NAME]"
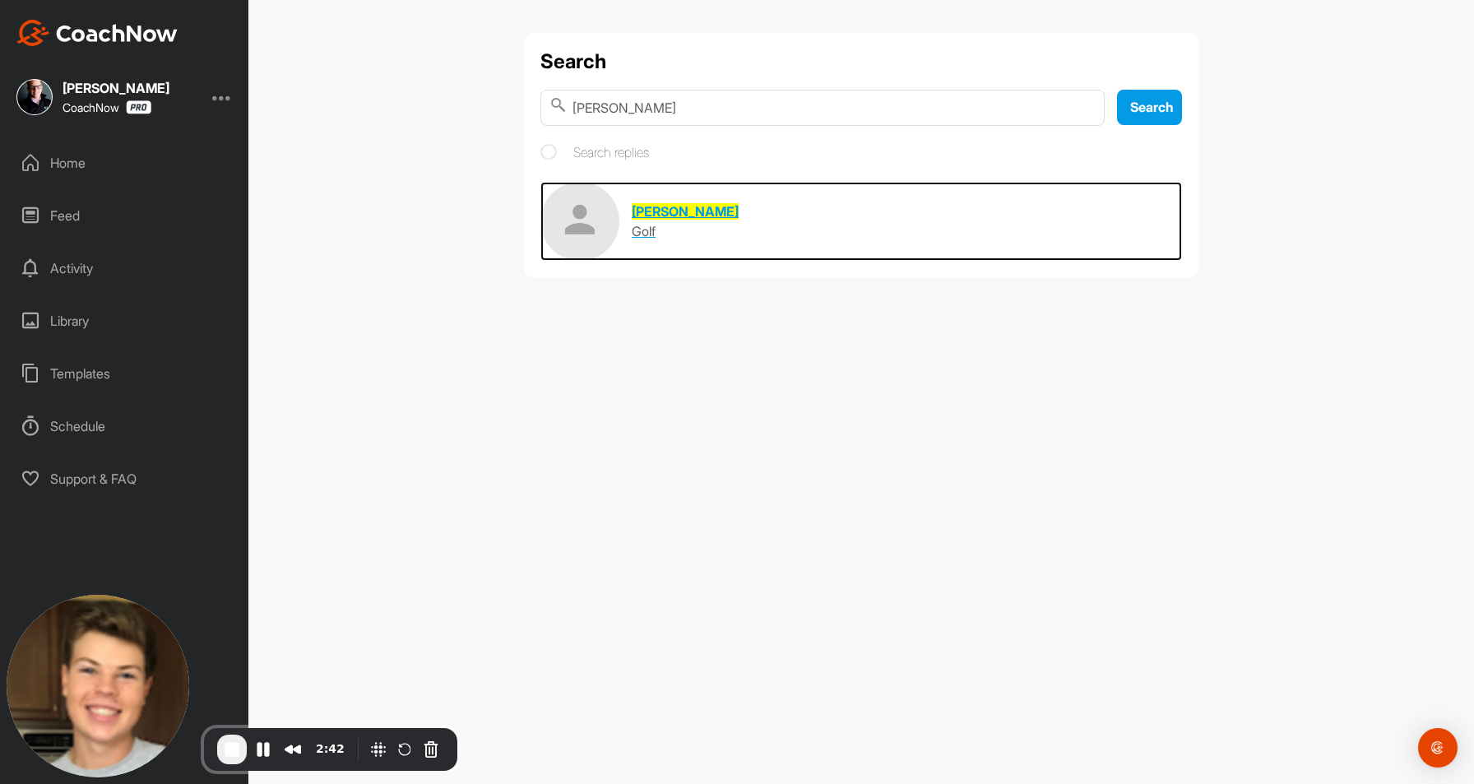
click at [587, 243] on img at bounding box center [579, 221] width 79 height 79
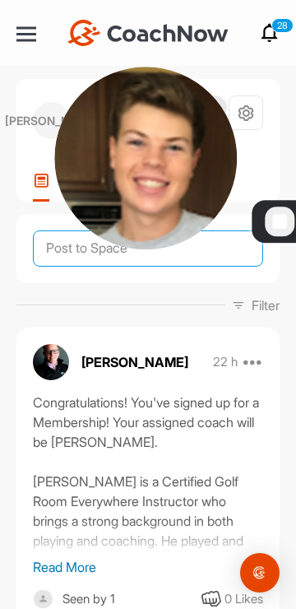
click at [61, 250] on textarea at bounding box center [148, 248] width 230 height 36
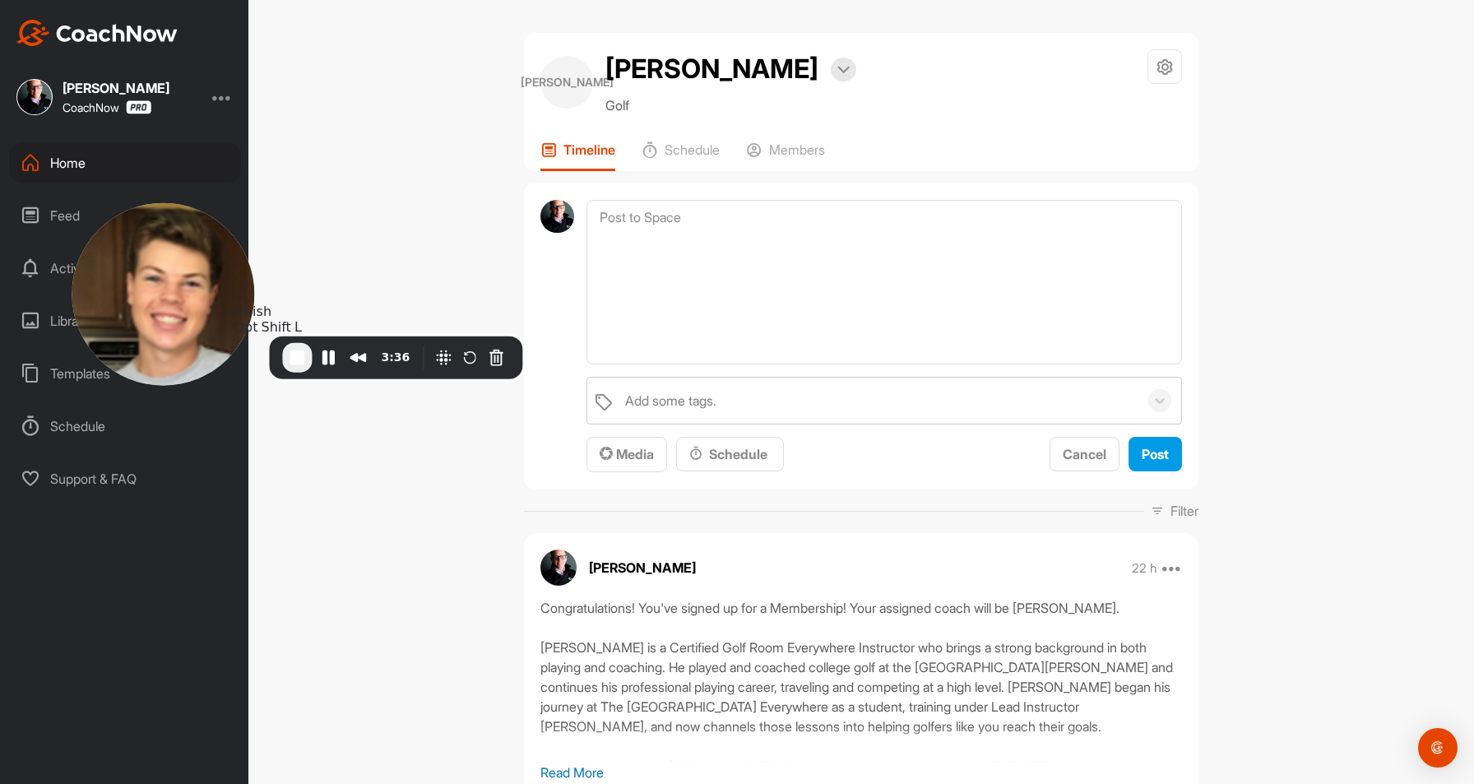
click at [299, 359] on span "End Recording" at bounding box center [297, 358] width 20 height 20
